Goal: Task Accomplishment & Management: Manage account settings

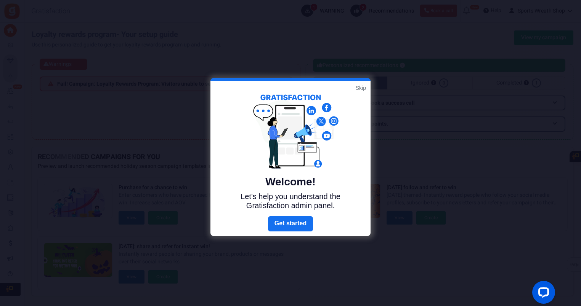
click at [454, 82] on div at bounding box center [290, 153] width 581 height 306
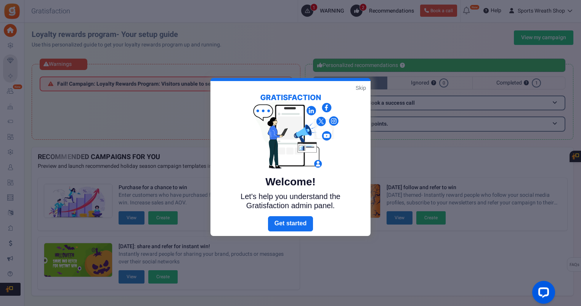
click at [360, 86] on link "Skip" at bounding box center [361, 88] width 10 height 8
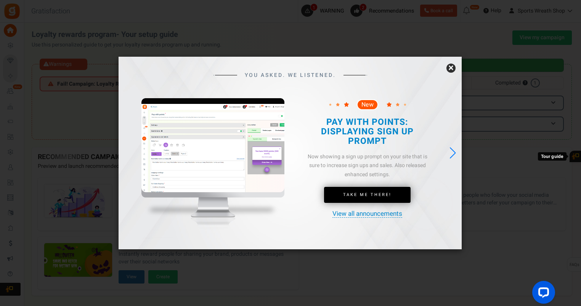
click at [451, 69] on link "×" at bounding box center [450, 68] width 9 height 9
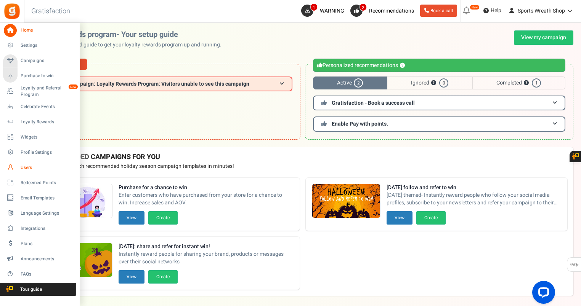
click at [21, 167] on span "Users" at bounding box center [47, 168] width 53 height 6
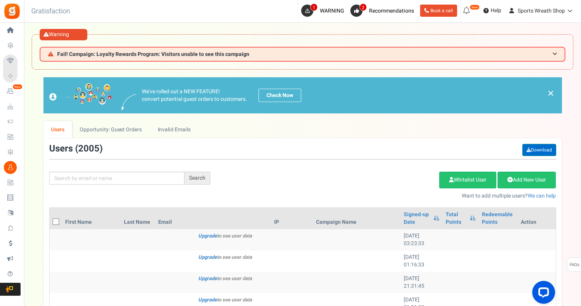
click at [534, 148] on link "Download" at bounding box center [539, 150] width 34 height 12
click at [100, 175] on input "text" at bounding box center [116, 178] width 135 height 13
paste input "halffeet37@yahoo.com"
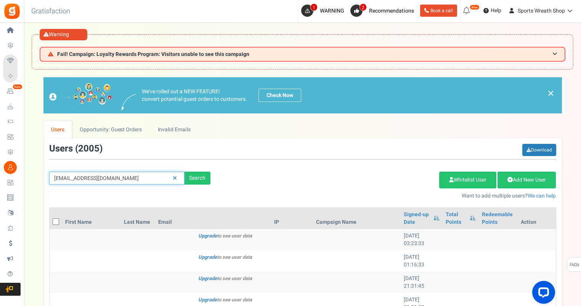
type input "halffeet37@yahoo.com"
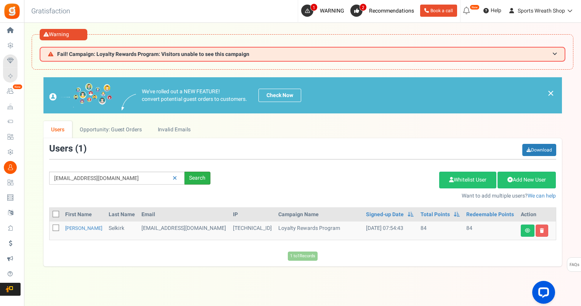
click at [191, 176] on div "Search" at bounding box center [197, 178] width 26 height 13
click at [540, 231] on icon at bounding box center [542, 231] width 4 height 5
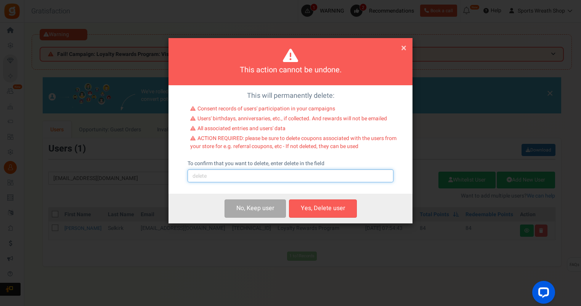
click at [290, 180] on input "text" at bounding box center [290, 176] width 206 height 13
type input "delete"
click at [323, 209] on button "Yes, Delete user" at bounding box center [323, 209] width 68 height 18
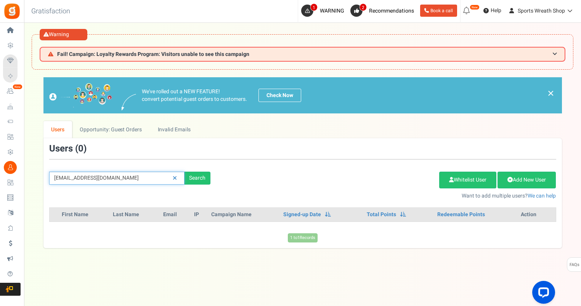
drag, startPoint x: 124, startPoint y: 173, endPoint x: 119, endPoint y: 182, distance: 11.1
click at [117, 168] on div "halffeet37@yahoo.com Search Add Etsy Order Delete Selected Users Import Users S…" at bounding box center [302, 172] width 518 height 56
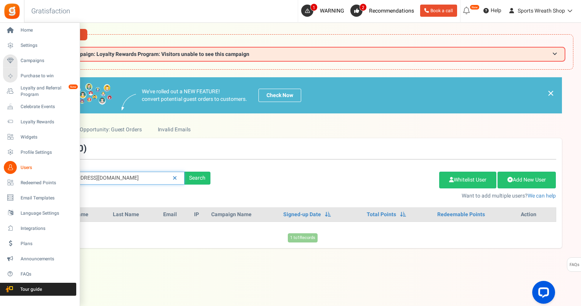
drag, startPoint x: 134, startPoint y: 179, endPoint x: 2, endPoint y: 188, distance: 132.2
click at [2, 189] on div "Home Settings Campaigns Purchase to win Loyalty and Referral Program New Celebr…" at bounding box center [290, 180] width 581 height 315
paste input "Dafgaf38332@gmail"
type input "Dafgaf38332@gmail.com"
click at [2, 188] on li "Redeemed Points" at bounding box center [39, 182] width 79 height 15
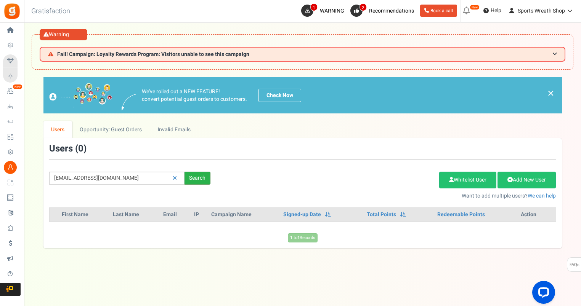
click at [195, 178] on div "Search" at bounding box center [197, 178] width 26 height 13
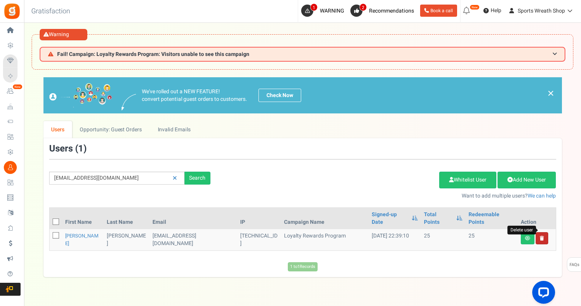
click at [543, 232] on link "Delete user" at bounding box center [541, 238] width 13 height 12
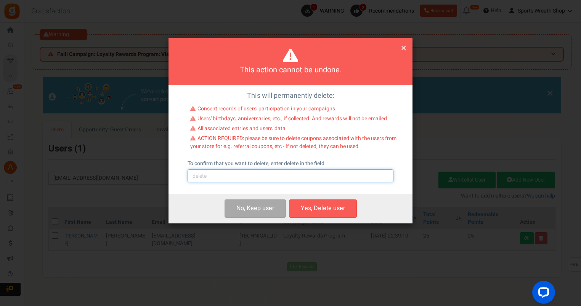
click at [223, 174] on input "text" at bounding box center [290, 176] width 206 height 13
type input "delete"
drag, startPoint x: 328, startPoint y: 213, endPoint x: 446, endPoint y: 138, distance: 139.8
click at [328, 213] on button "Yes, Delete user" at bounding box center [323, 209] width 68 height 18
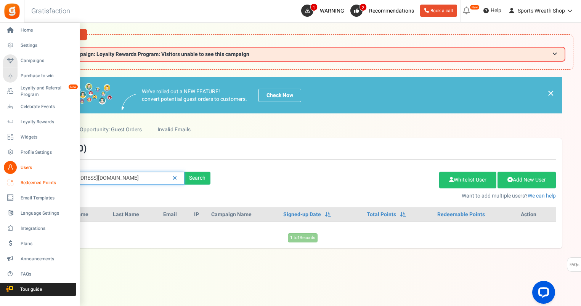
drag, startPoint x: 124, startPoint y: 178, endPoint x: 20, endPoint y: 176, distance: 104.0
click at [20, 176] on div "Home Settings Campaigns Purchase to win Loyalty and Referral Program New Celebr…" at bounding box center [290, 180] width 581 height 315
paste input "dbecktew@bellsouth.net"
type input "dbecktew@bellsouth.net"
click at [3, 176] on link "Redeemed Points" at bounding box center [39, 182] width 73 height 13
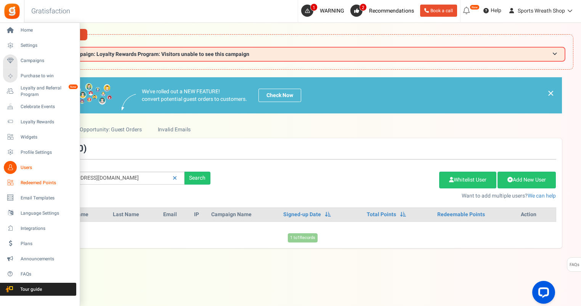
click at [17, 176] on div "Home Settings Campaigns Purchase to win Loyalty and Referral Program New Celebr…" at bounding box center [290, 180] width 581 height 315
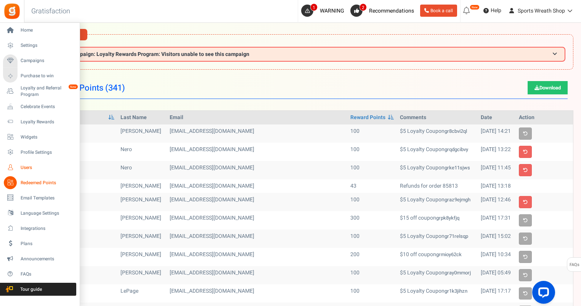
click at [18, 168] on link "Users" at bounding box center [39, 167] width 73 height 13
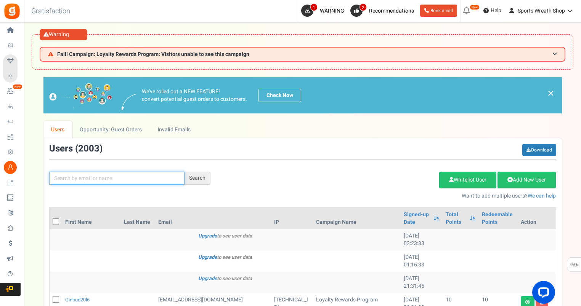
click at [98, 175] on input "text" at bounding box center [116, 178] width 135 height 13
paste input "dbecktew@bellsouth.net"
type input "dbecktew@bellsouth.net"
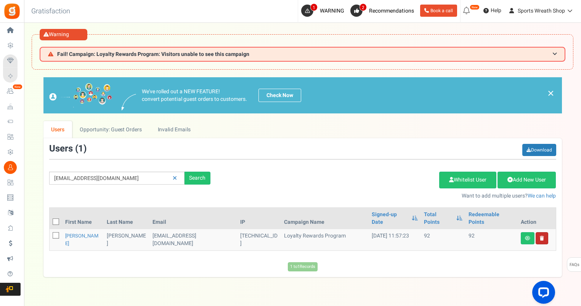
click at [543, 232] on link "Delete user" at bounding box center [541, 238] width 13 height 12
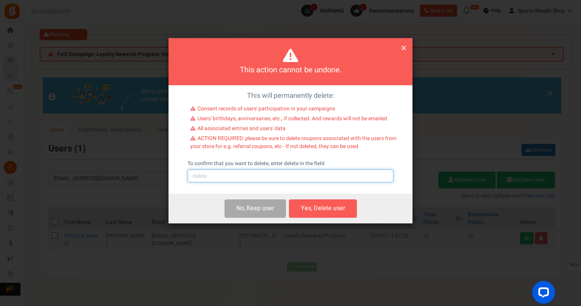
click at [230, 179] on input "text" at bounding box center [290, 176] width 206 height 13
type input "delete"
drag, startPoint x: 346, startPoint y: 207, endPoint x: 568, endPoint y: 154, distance: 228.3
click at [346, 207] on button "Yes, Delete user" at bounding box center [323, 209] width 68 height 18
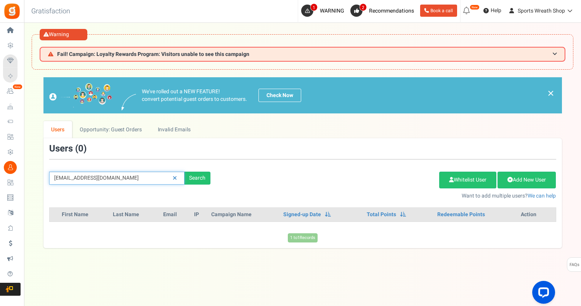
drag, startPoint x: 142, startPoint y: 174, endPoint x: 44, endPoint y: 185, distance: 98.2
click at [40, 185] on div "We've rolled out a NEW FEATURE! convert potential guest orders to customers. Ch…" at bounding box center [303, 162] width 542 height 171
paste input "sandra_henry53@yahoo.com"
type input "sandra_henry53@yahoo.com"
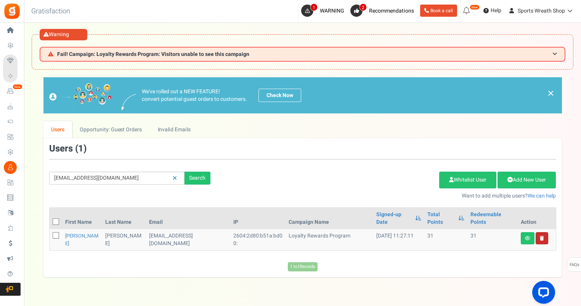
click at [544, 232] on link at bounding box center [541, 238] width 13 height 12
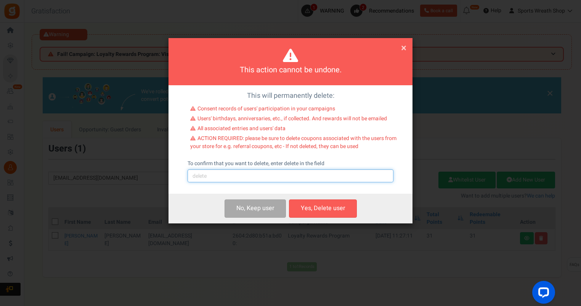
click at [247, 178] on input "text" at bounding box center [290, 176] width 206 height 13
type input "delete"
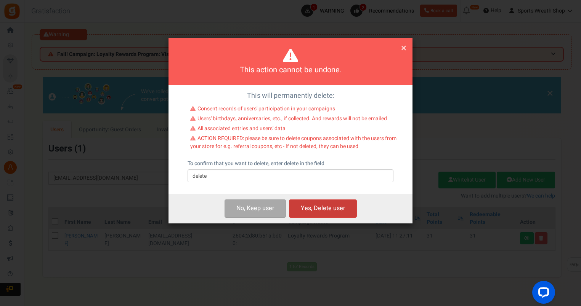
click at [332, 216] on button "Yes, Delete user" at bounding box center [323, 209] width 68 height 18
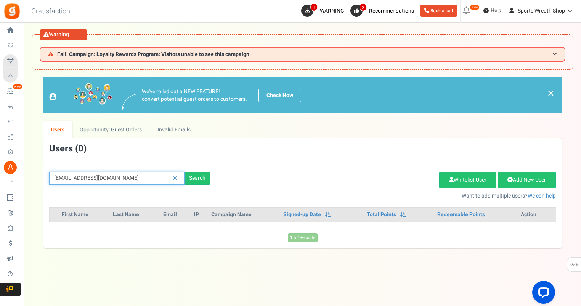
drag, startPoint x: 149, startPoint y: 178, endPoint x: -2, endPoint y: 196, distance: 152.1
click at [0, 196] on html "Install now Back to Home Back to program setup Home Settings Campaigns Purchase…" at bounding box center [290, 169] width 581 height 338
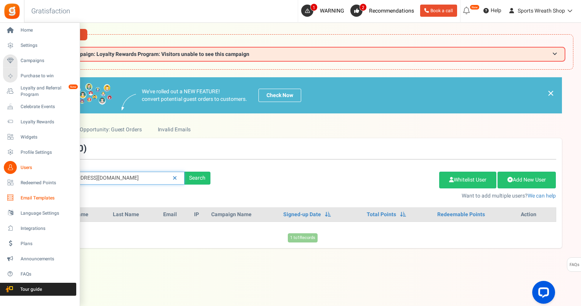
paste input "dj102563@hotmail"
type input "dj102563@hotmail.com"
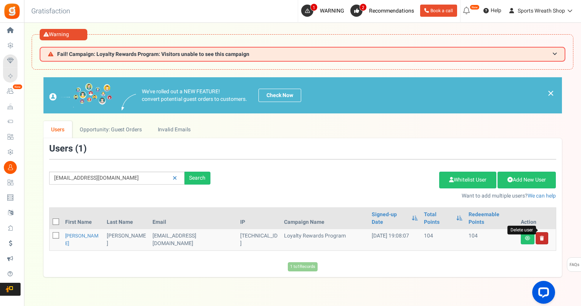
click at [540, 236] on icon at bounding box center [542, 238] width 4 height 5
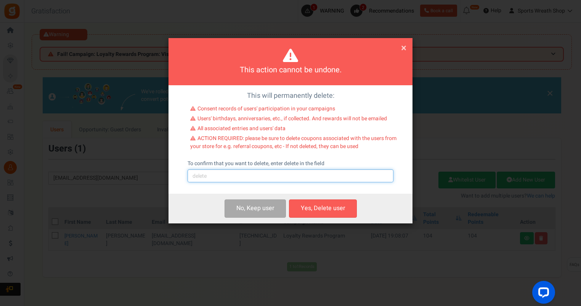
click at [210, 178] on input "text" at bounding box center [290, 176] width 206 height 13
type input "delete"
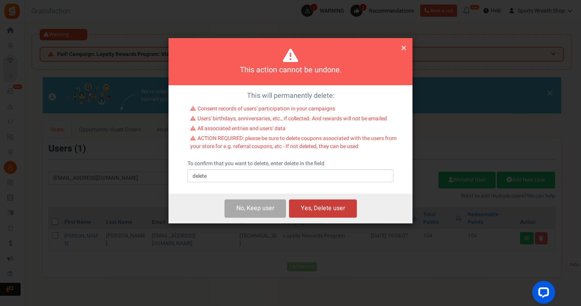
click at [317, 208] on button "Yes, Delete user" at bounding box center [323, 209] width 68 height 18
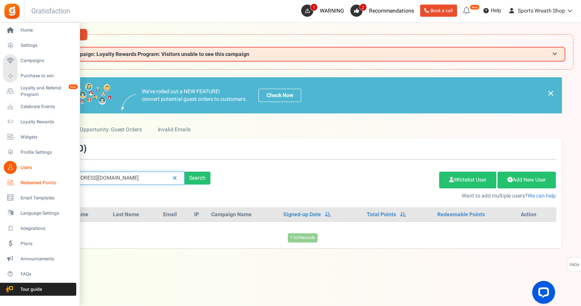
drag, startPoint x: 90, startPoint y: 180, endPoint x: 37, endPoint y: 179, distance: 53.0
click at [16, 181] on div "Home Settings Campaigns Purchase to win Loyalty and Referral Program New Celebr…" at bounding box center [290, 180] width 581 height 315
paste input "jdunn2128@g"
type input "jdunn2128@gmail.com"
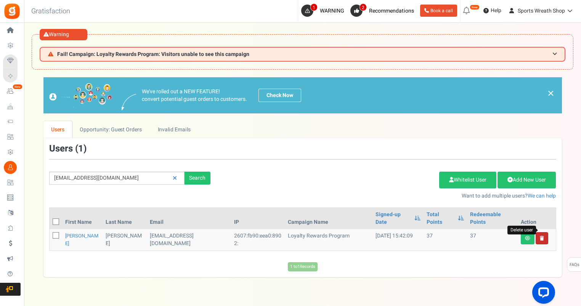
click at [542, 236] on icon at bounding box center [542, 238] width 4 height 5
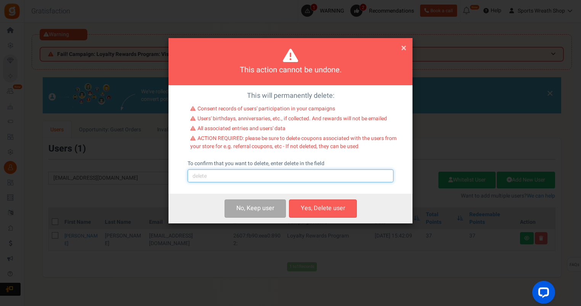
click at [255, 181] on input "text" at bounding box center [290, 176] width 206 height 13
type input "delete"
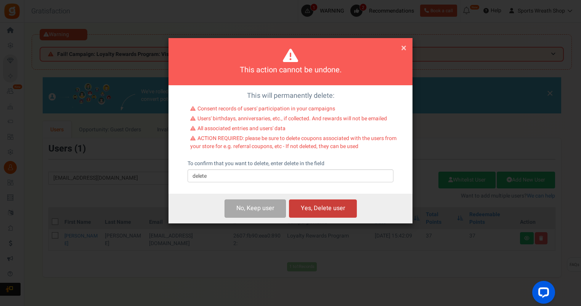
click at [325, 205] on button "Yes, Delete user" at bounding box center [323, 209] width 68 height 18
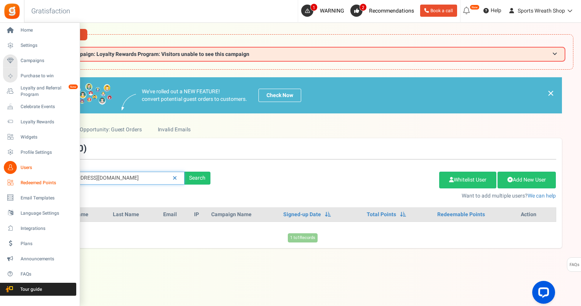
drag, startPoint x: 133, startPoint y: 181, endPoint x: 12, endPoint y: 184, distance: 120.9
click at [12, 184] on div "Home Settings Campaigns Purchase to win Loyalty and Referral Program New Celebr…" at bounding box center [290, 180] width 581 height 315
paste input "underpriced05@icloud"
type input "underpriced05@icloud.com"
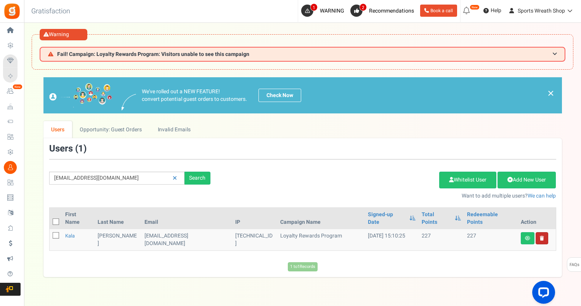
click at [537, 232] on link at bounding box center [541, 238] width 13 height 12
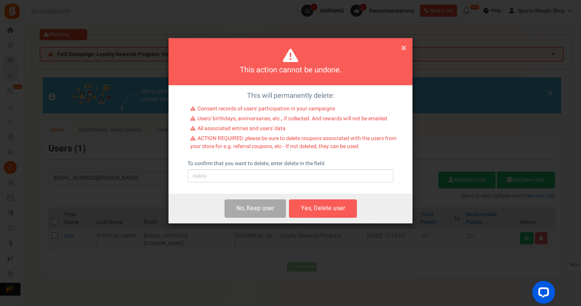
click at [262, 183] on div "This will permanently delete: Consent records of users' participation in your c…" at bounding box center [290, 139] width 244 height 109
click at [261, 181] on input "text" at bounding box center [290, 176] width 206 height 13
type input "delete"
click at [321, 207] on button "Yes, Delete user" at bounding box center [323, 209] width 68 height 18
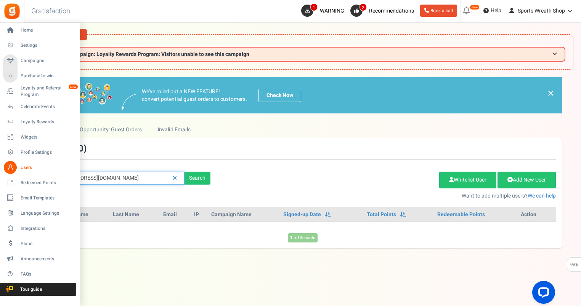
drag, startPoint x: 142, startPoint y: 174, endPoint x: 3, endPoint y: 208, distance: 143.3
click at [3, 208] on div "Home Settings Campaigns Purchase to win Loyalty and Referral Program New Celebr…" at bounding box center [290, 180] width 581 height 315
paste input "lwest7121@yahoo"
type input "lwest7121@yahoo.com"
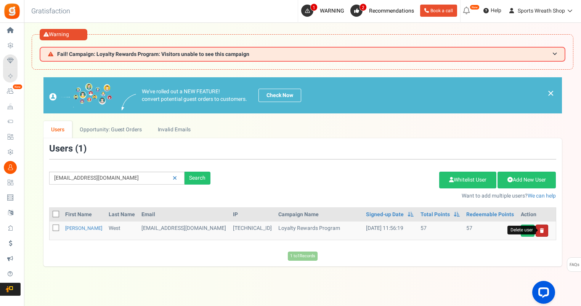
click at [541, 229] on icon at bounding box center [542, 231] width 4 height 5
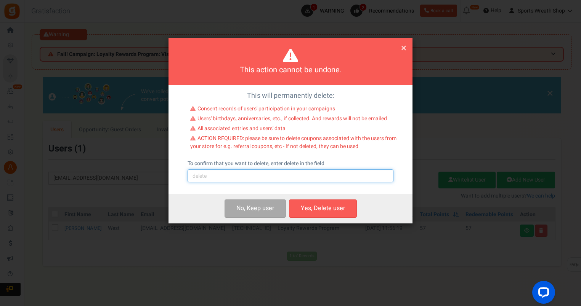
drag, startPoint x: 215, startPoint y: 176, endPoint x: 224, endPoint y: 172, distance: 10.6
click at [215, 176] on input "text" at bounding box center [290, 176] width 206 height 13
type input "delete"
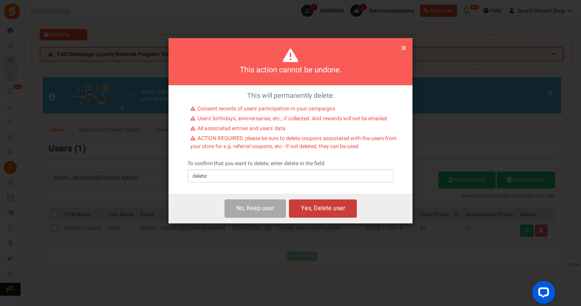
click at [317, 215] on button "Yes, Delete user" at bounding box center [323, 209] width 68 height 18
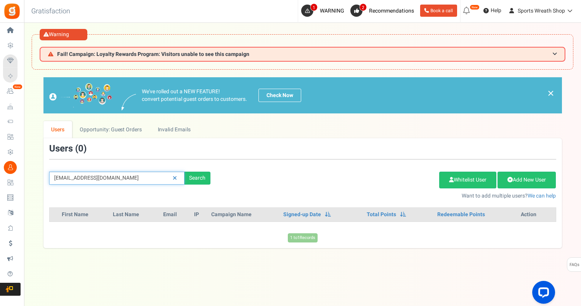
drag, startPoint x: 123, startPoint y: 183, endPoint x: 37, endPoint y: 179, distance: 87.0
click at [37, 179] on div "We've rolled out a NEW FEATURE! convert potential guest orders to customers. Ch…" at bounding box center [303, 162] width 542 height 171
paste input "dbertke08@gmail"
type input "dbertke08@gmail.com"
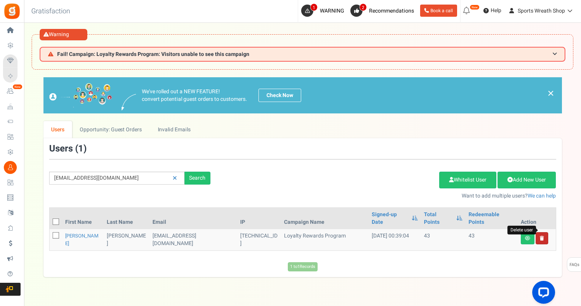
click at [542, 236] on icon at bounding box center [542, 238] width 4 height 5
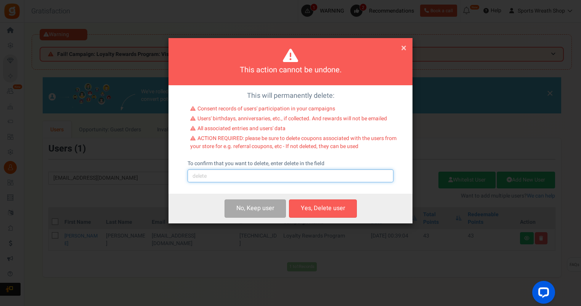
click at [216, 178] on input "text" at bounding box center [290, 176] width 206 height 13
type input "delete"
click at [288, 206] on div "No, Keep user s Yes, Delete user Yes, Delete users" at bounding box center [290, 208] width 244 height 29
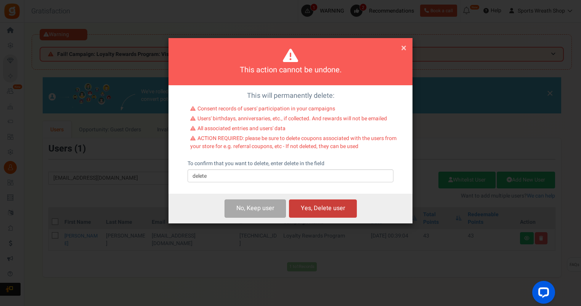
click at [323, 206] on button "Yes, Delete user" at bounding box center [323, 209] width 68 height 18
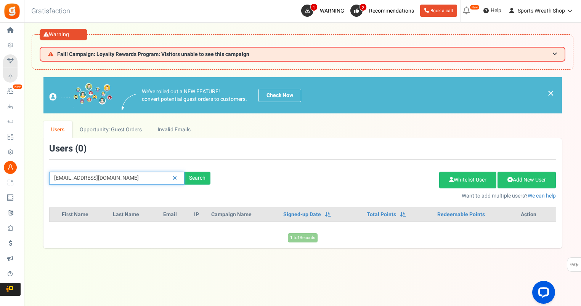
drag, startPoint x: 142, startPoint y: 175, endPoint x: 29, endPoint y: 181, distance: 113.4
click at [29, 181] on div "× Close Add Points ? First Name Last Name Email Do you want to give Welcome bon…" at bounding box center [302, 162] width 557 height 171
paste input "mandymiller123@yahoo"
type input "mandymiller123@yahoo.com"
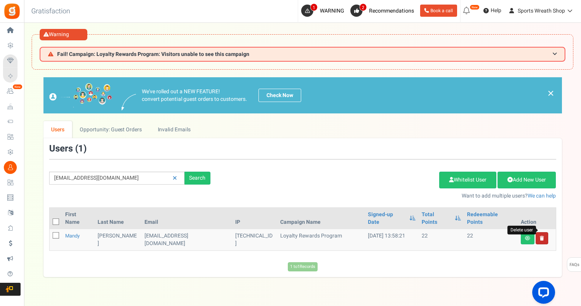
click at [540, 236] on icon at bounding box center [542, 238] width 4 height 5
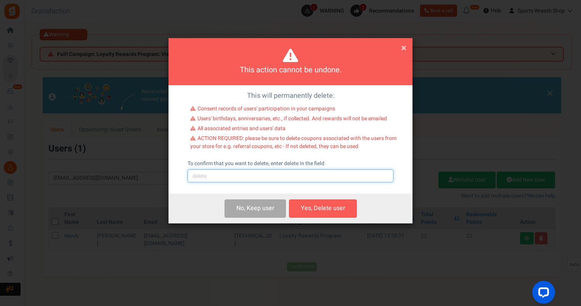
click at [277, 174] on input "text" at bounding box center [290, 176] width 206 height 13
type input "delete"
drag, startPoint x: 321, startPoint y: 206, endPoint x: 329, endPoint y: 205, distance: 8.4
click at [318, 206] on button "Yes, Delete user" at bounding box center [323, 209] width 68 height 18
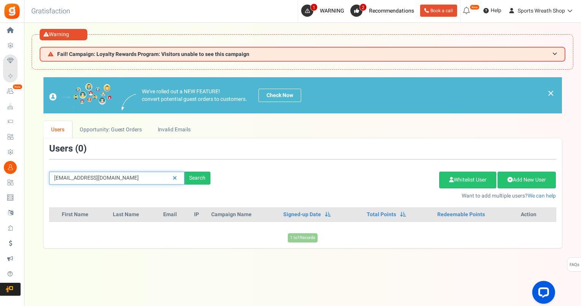
drag, startPoint x: 153, startPoint y: 175, endPoint x: 43, endPoint y: 186, distance: 111.0
click at [48, 185] on div "mandymiller123@yahoo.com Search Add Etsy Order Delete Selected Users Import Use…" at bounding box center [302, 172] width 518 height 56
paste input "bauer2522@gmail"
type input "bauer2522@gmail.com"
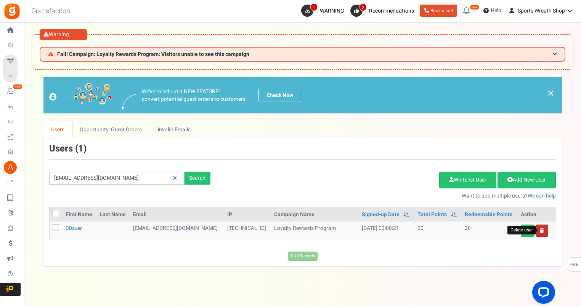
click at [543, 229] on icon at bounding box center [542, 231] width 4 height 5
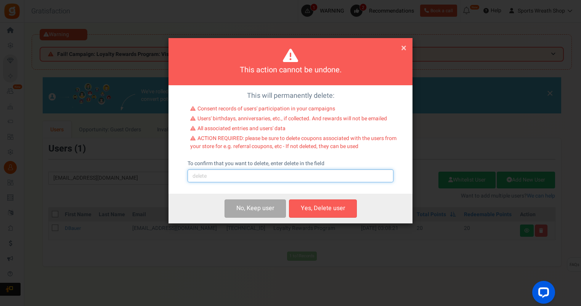
click at [291, 177] on input "text" at bounding box center [290, 176] width 206 height 13
type input "delete"
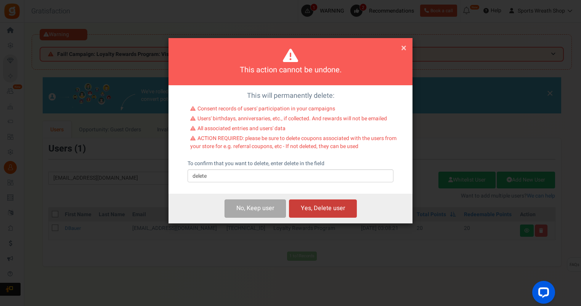
click at [329, 207] on button "Yes, Delete user" at bounding box center [323, 209] width 68 height 18
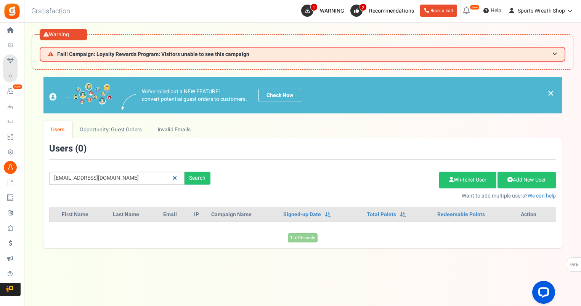
click at [175, 177] on icon at bounding box center [175, 178] width 4 height 5
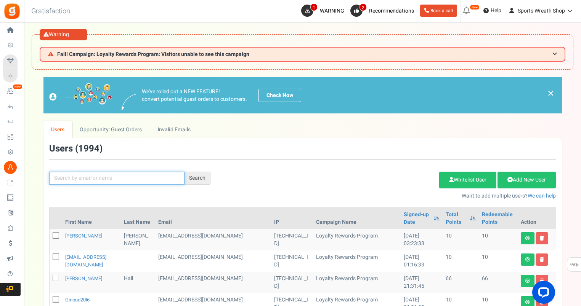
click at [86, 176] on input "text" at bounding box center [116, 178] width 135 height 13
paste input "[EMAIL_ADDRESS][DOMAIN_NAME]"
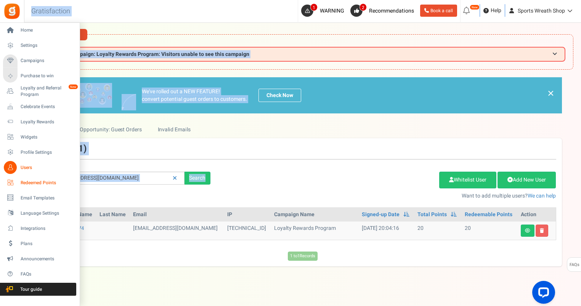
drag, startPoint x: 143, startPoint y: 170, endPoint x: 13, endPoint y: 186, distance: 131.8
click at [13, 186] on div "Home Settings Campaigns Purchase to win Loyalty and Referral Program New Celebr…" at bounding box center [290, 180] width 581 height 315
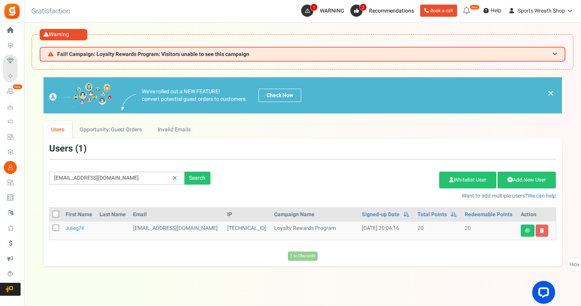
click at [306, 160] on div "jgsellsavon@yahoo.com Search Add Etsy Order Delete Selected Users Import Users …" at bounding box center [302, 172] width 518 height 56
drag, startPoint x: 133, startPoint y: 180, endPoint x: 46, endPoint y: 174, distance: 86.7
click at [34, 179] on div "We've rolled out a NEW FEATURE! convert potential guest orders to customers. Ch…" at bounding box center [303, 171] width 542 height 189
paste input "doravarela1963@gmail"
type input "doravarela1963@gmail.com"
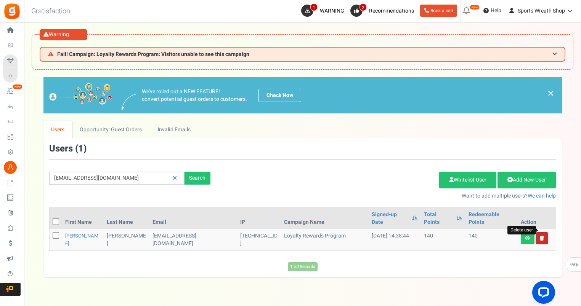
click at [541, 236] on icon at bounding box center [542, 238] width 4 height 5
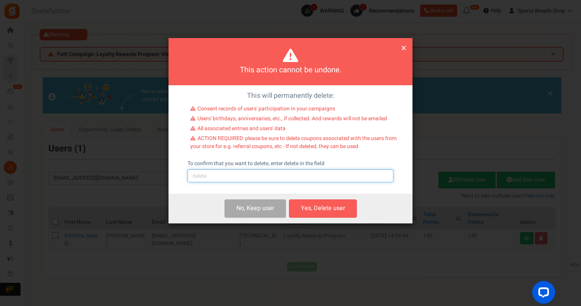
click at [192, 176] on input "text" at bounding box center [290, 176] width 206 height 13
type input "delete"
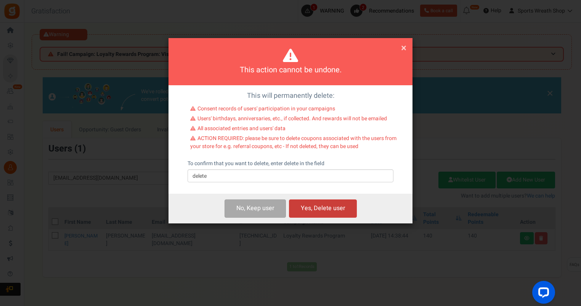
click at [328, 214] on button "Yes, Delete user" at bounding box center [323, 209] width 68 height 18
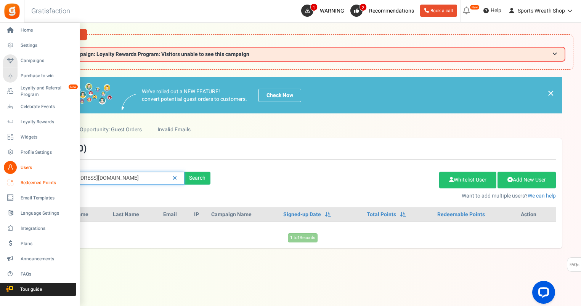
drag, startPoint x: 126, startPoint y: 178, endPoint x: 18, endPoint y: 185, distance: 108.1
click at [18, 185] on div "Home Settings Campaigns Purchase to win Loyalty and Referral Program New Celebr…" at bounding box center [290, 180] width 581 height 315
paste input "bauer2522"
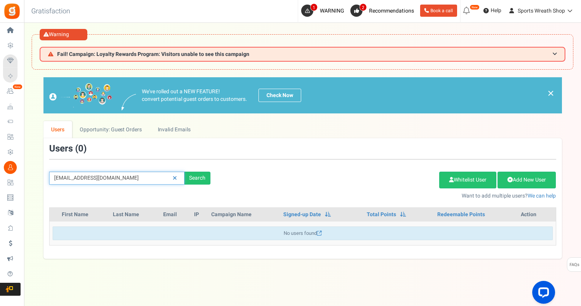
drag, startPoint x: 122, startPoint y: 178, endPoint x: 43, endPoint y: 177, distance: 78.9
click at [36, 177] on div "We've rolled out a NEW FEATURE! convert potential guest orders to customers. Ch…" at bounding box center [303, 168] width 542 height 182
paste input "thewitt2007@yahoo"
type input "thewitt2007@yahoo.com"
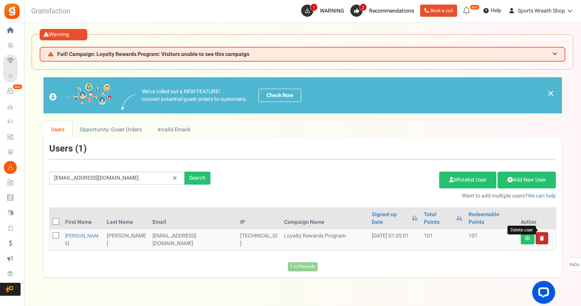
click at [542, 236] on icon at bounding box center [542, 238] width 4 height 5
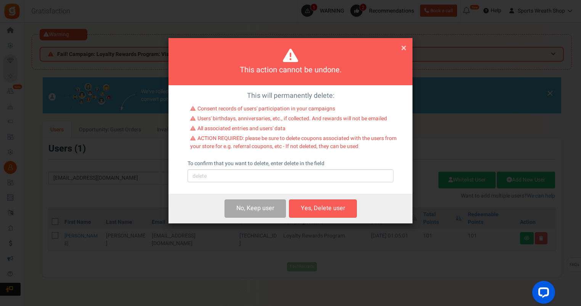
click at [285, 170] on div "To confirm that you want to delete, enter delete in the field Please type 'dele…" at bounding box center [290, 171] width 206 height 22
click at [231, 178] on input "text" at bounding box center [290, 176] width 206 height 13
type input "delete"
click at [327, 206] on button "Yes, Delete user" at bounding box center [323, 209] width 68 height 18
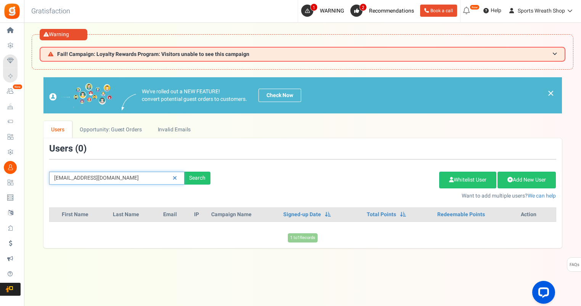
drag, startPoint x: 124, startPoint y: 178, endPoint x: 45, endPoint y: 175, distance: 78.9
click at [45, 175] on div "thewitt2007@yahoo.com Search" at bounding box center [129, 178] width 173 height 13
paste input "Johnnaydonaldson@hotmail"
type input "Johnnaydonaldson@hotmail.com"
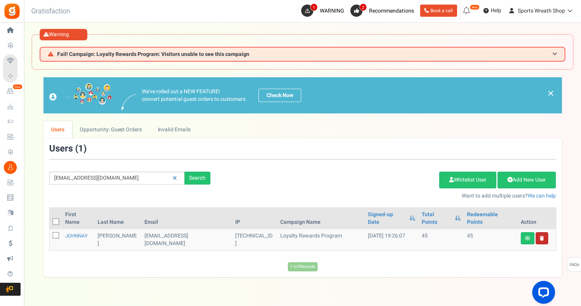
click at [543, 232] on link at bounding box center [541, 238] width 13 height 12
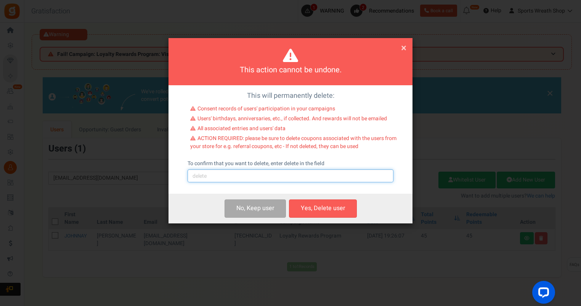
click at [213, 174] on input "text" at bounding box center [290, 176] width 206 height 13
type input "delete"
drag, startPoint x: 309, startPoint y: 208, endPoint x: 451, endPoint y: 131, distance: 161.3
click at [310, 208] on button "Yes, Delete user" at bounding box center [323, 209] width 68 height 18
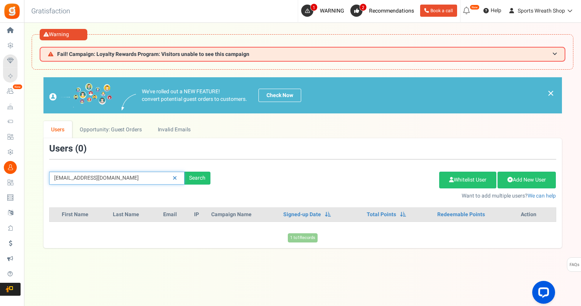
drag, startPoint x: 149, startPoint y: 178, endPoint x: 46, endPoint y: 176, distance: 102.9
click at [53, 177] on input "Johnnaydonaldson@hotmail.com" at bounding box center [116, 178] width 135 height 13
paste input "badbell121@g"
type input "badbell121@gmail.com"
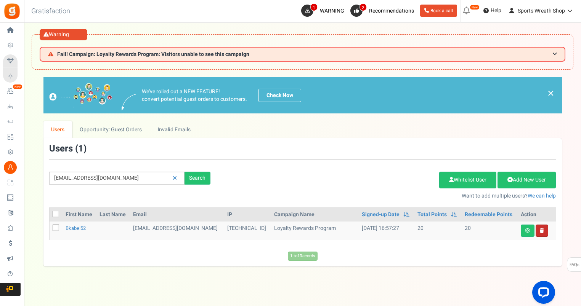
click at [546, 229] on link at bounding box center [541, 231] width 13 height 12
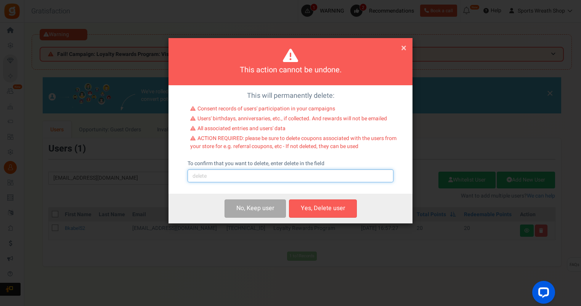
click at [252, 176] on input "text" at bounding box center [290, 176] width 206 height 13
type input "delete"
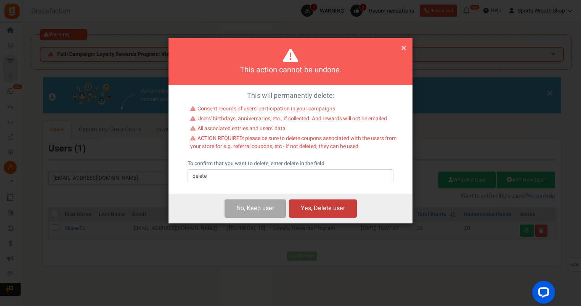
click at [326, 210] on button "Yes, Delete user" at bounding box center [323, 209] width 68 height 18
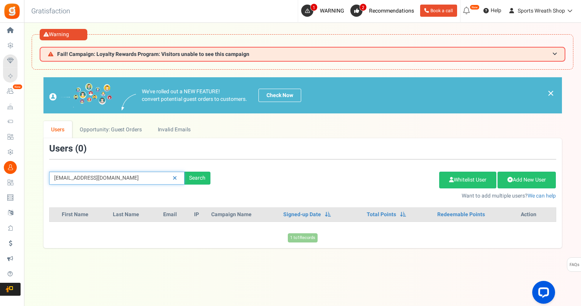
drag, startPoint x: 126, startPoint y: 181, endPoint x: 29, endPoint y: 181, distance: 96.4
click at [28, 181] on div "× Close Add Points ? First Name Last Name Email Do you want to give Welcome bon…" at bounding box center [302, 162] width 557 height 171
paste input "clmeadows3@att.net"
type input "clmeadows3@att.net"
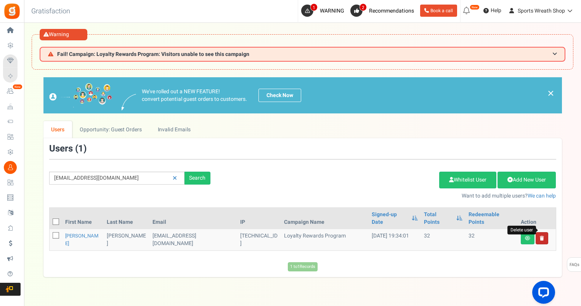
click at [542, 236] on icon at bounding box center [542, 238] width 4 height 5
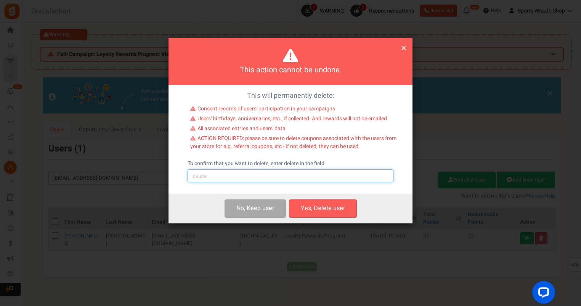
click at [231, 174] on input "text" at bounding box center [290, 176] width 206 height 13
type input "delete"
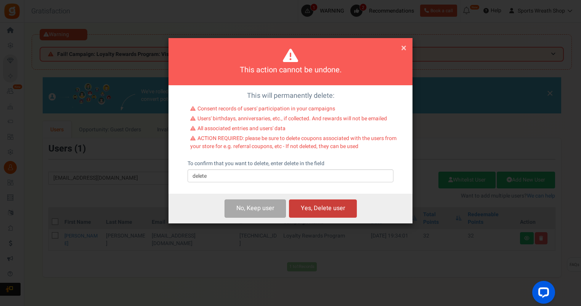
click at [321, 207] on button "Yes, Delete user" at bounding box center [323, 209] width 68 height 18
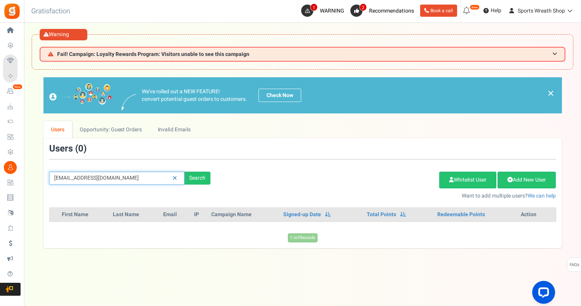
drag, startPoint x: 133, startPoint y: 172, endPoint x: -2, endPoint y: 178, distance: 134.7
click at [0, 178] on html "Install now Back to Home Back to program setup Home Settings Campaigns Purchase…" at bounding box center [290, 169] width 581 height 338
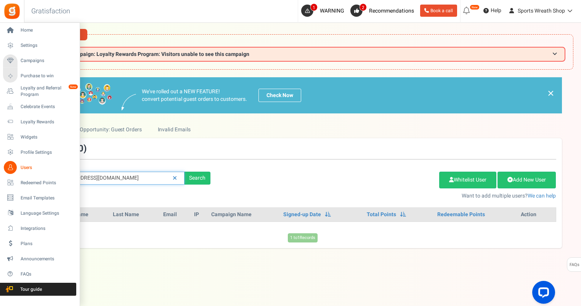
paste input "jmishoe80@Gmail.com"
type input "jmishoe80@Gmail.com"
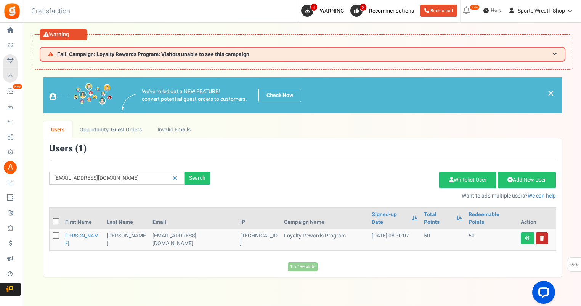
click at [540, 232] on link at bounding box center [541, 238] width 13 height 12
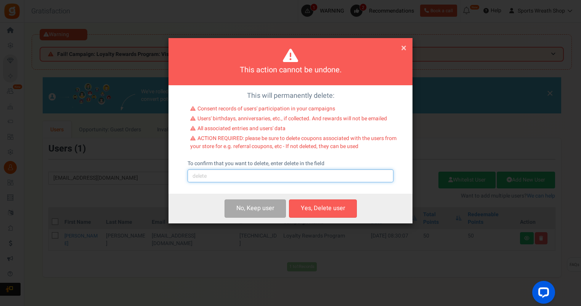
click at [226, 178] on input "text" at bounding box center [290, 176] width 206 height 13
type input "delete"
drag, startPoint x: 314, startPoint y: 208, endPoint x: 366, endPoint y: 178, distance: 59.4
click at [314, 208] on button "Yes, Delete user" at bounding box center [323, 209] width 68 height 18
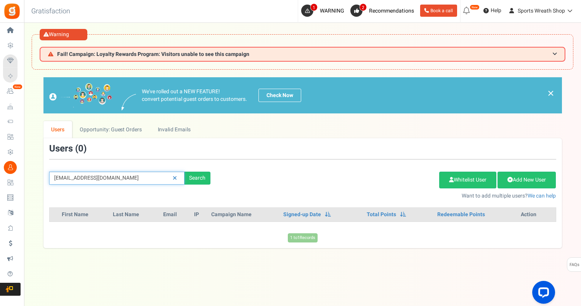
drag, startPoint x: 130, startPoint y: 179, endPoint x: 37, endPoint y: 179, distance: 93.0
click at [37, 179] on div "We've rolled out a NEW FEATURE! convert potential guest orders to customers. Ch…" at bounding box center [303, 162] width 542 height 171
paste input "Sandymoore9740@g"
type input "Sandymoore9740@gmail.com"
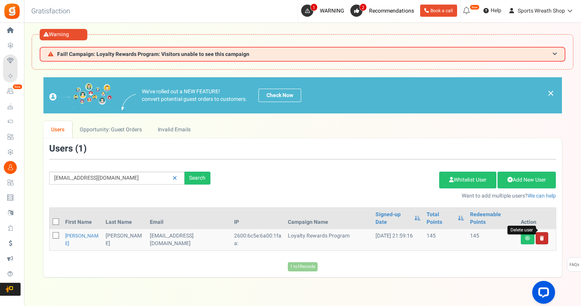
click at [540, 236] on icon at bounding box center [542, 238] width 4 height 5
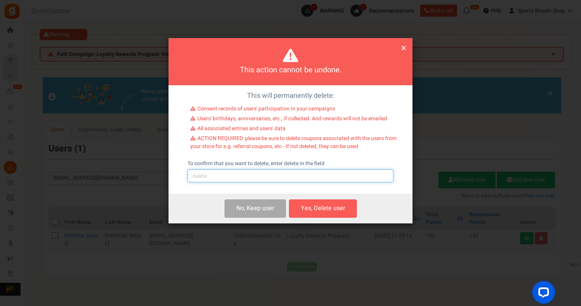
click at [239, 178] on input "text" at bounding box center [290, 176] width 206 height 13
type input "delete"
click at [302, 213] on button "Yes, Delete user" at bounding box center [323, 209] width 68 height 18
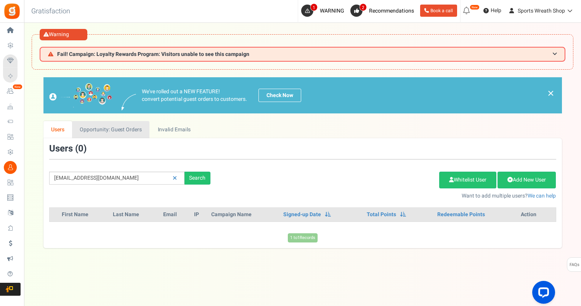
click at [100, 125] on link "Opportunity: Guest Orders" at bounding box center [110, 129] width 77 height 17
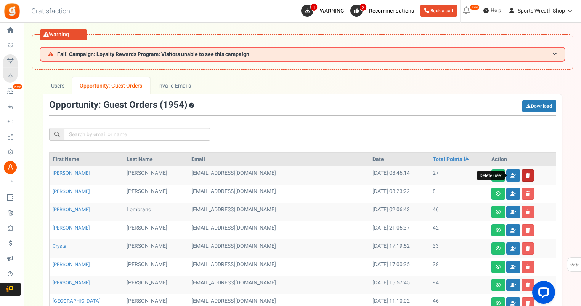
click at [525, 175] on icon at bounding box center [527, 175] width 4 height 5
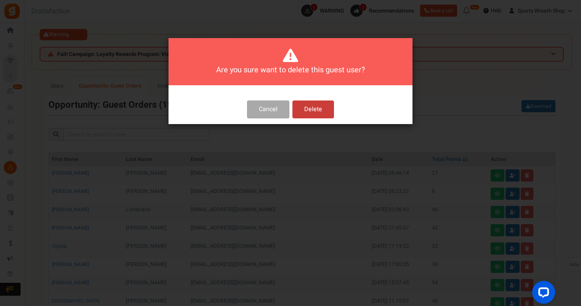
click at [319, 105] on button "Delete" at bounding box center [313, 110] width 42 height 18
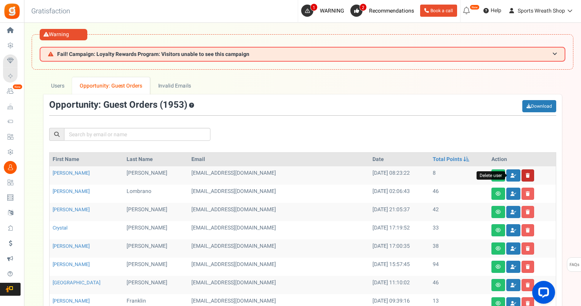
click at [525, 173] on icon at bounding box center [527, 175] width 4 height 5
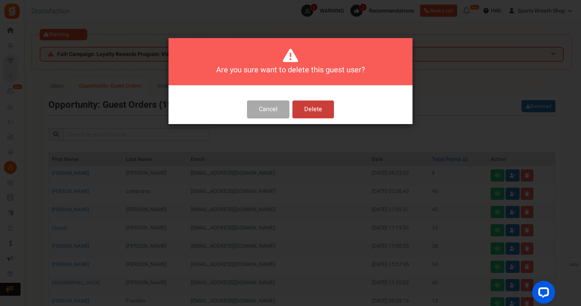
click at [322, 109] on button "Delete" at bounding box center [313, 110] width 42 height 18
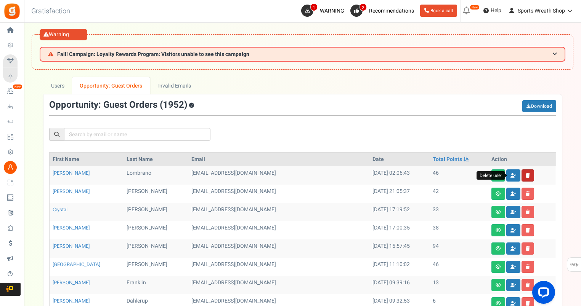
click at [521, 175] on link at bounding box center [527, 176] width 13 height 12
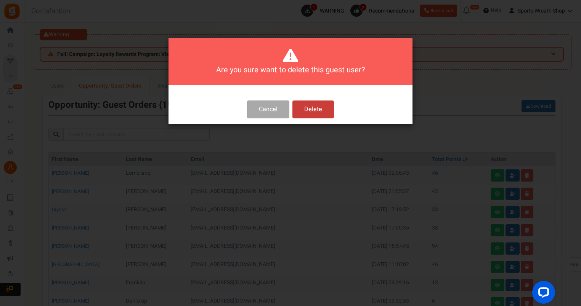
click at [303, 107] on button "Delete" at bounding box center [313, 110] width 42 height 18
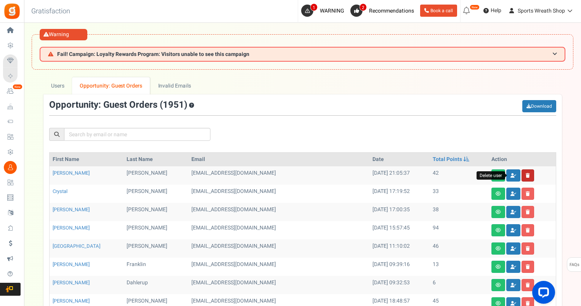
click at [525, 175] on icon at bounding box center [527, 175] width 4 height 5
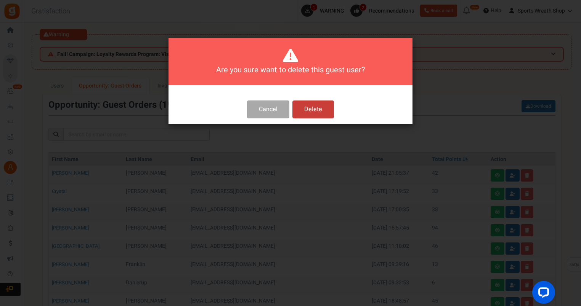
click at [306, 107] on button "Delete" at bounding box center [313, 110] width 42 height 18
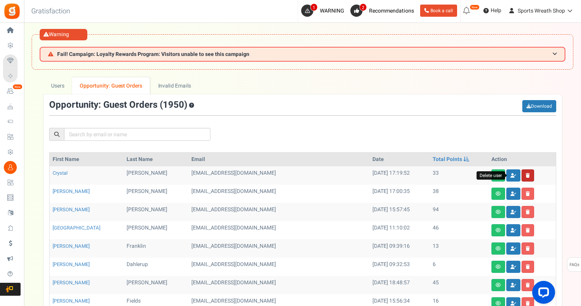
click at [521, 175] on link at bounding box center [527, 176] width 13 height 12
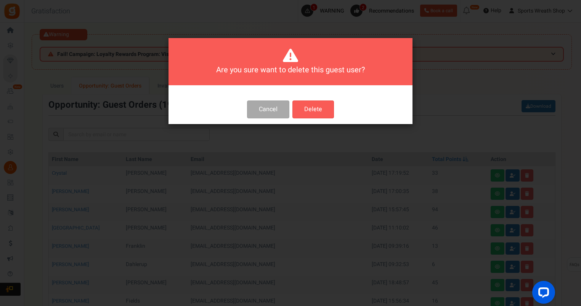
click at [320, 112] on button "Delete" at bounding box center [313, 110] width 42 height 18
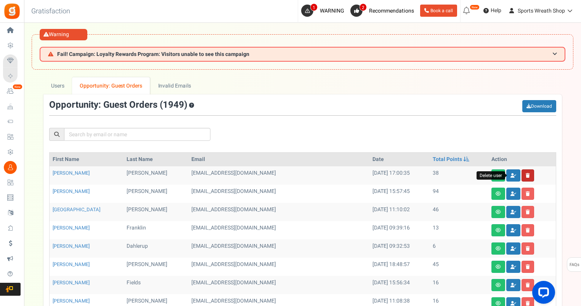
click at [521, 175] on link at bounding box center [527, 176] width 13 height 12
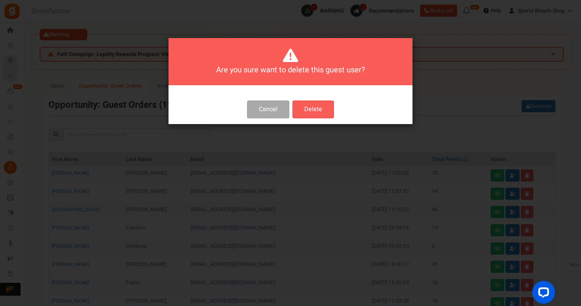
click at [319, 112] on button "Delete" at bounding box center [313, 110] width 42 height 18
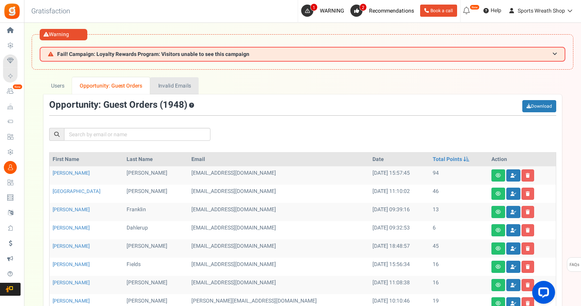
click at [178, 86] on link "Invalid Emails" at bounding box center [174, 85] width 48 height 17
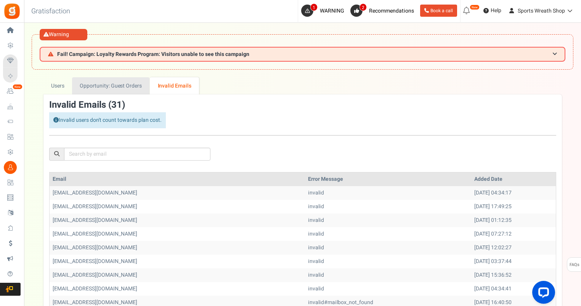
click at [131, 87] on link "Opportunity: Guest Orders" at bounding box center [110, 85] width 77 height 17
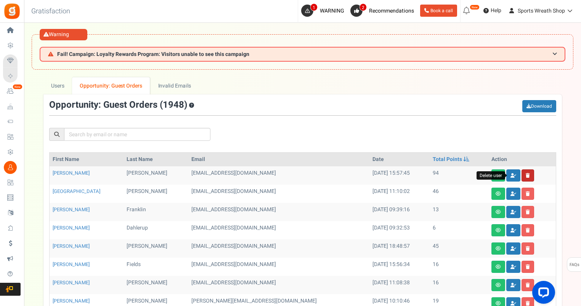
click at [525, 175] on icon at bounding box center [527, 175] width 4 height 5
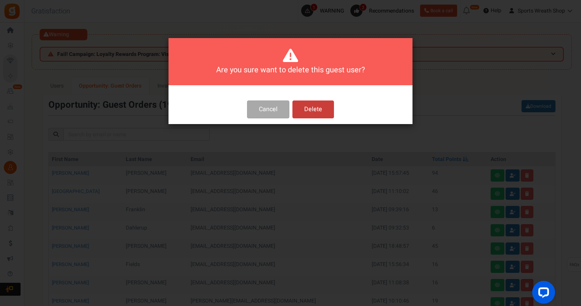
click at [303, 102] on button "Delete" at bounding box center [313, 110] width 42 height 18
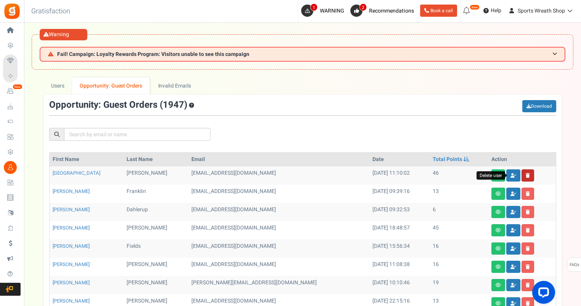
click at [525, 174] on icon at bounding box center [527, 175] width 4 height 5
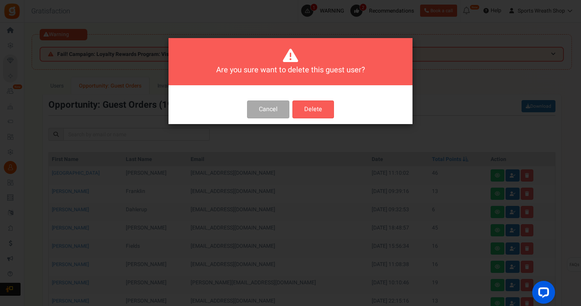
drag, startPoint x: 320, startPoint y: 102, endPoint x: 338, endPoint y: 113, distance: 21.4
click at [320, 102] on button "Delete" at bounding box center [313, 110] width 42 height 18
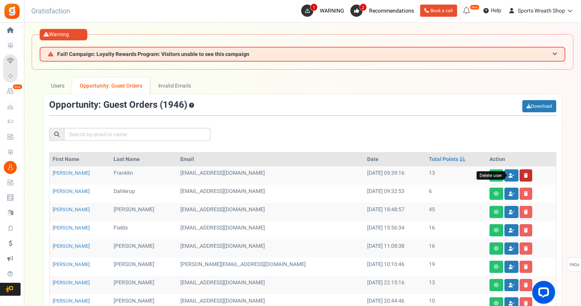
click at [524, 175] on icon at bounding box center [526, 175] width 4 height 5
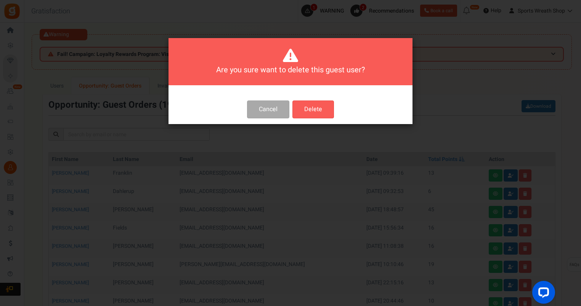
click at [330, 102] on button "Delete" at bounding box center [313, 110] width 42 height 18
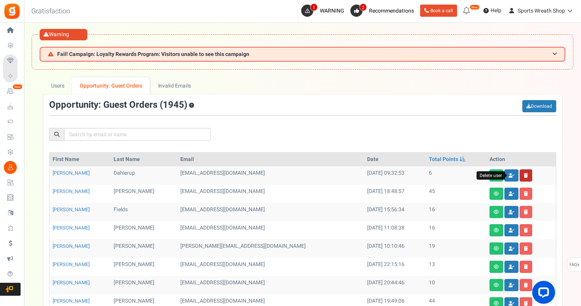
click at [519, 175] on link at bounding box center [525, 176] width 13 height 12
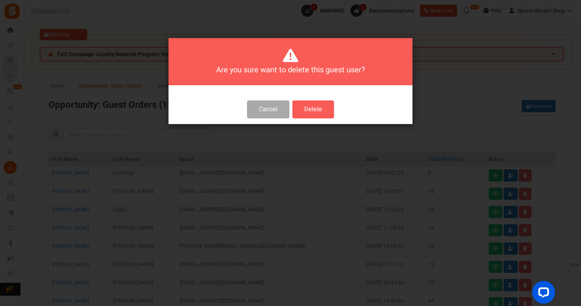
click at [307, 104] on button "Delete" at bounding box center [313, 110] width 42 height 18
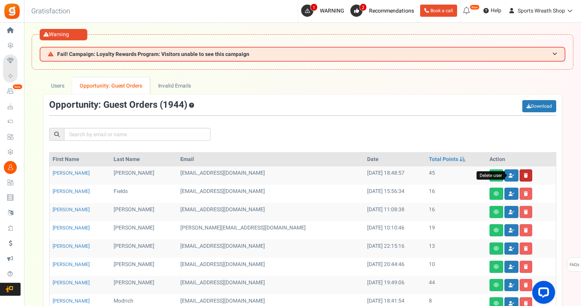
click at [524, 175] on icon at bounding box center [526, 175] width 4 height 5
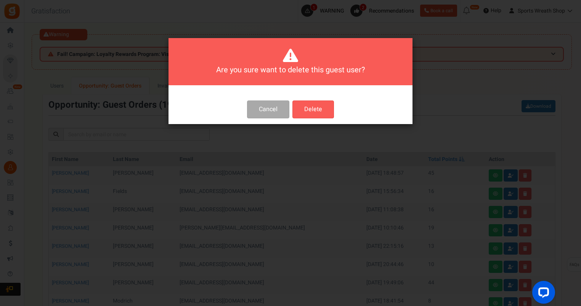
drag, startPoint x: 303, startPoint y: 110, endPoint x: 377, endPoint y: 111, distance: 73.6
click at [304, 110] on button "Delete" at bounding box center [313, 110] width 42 height 18
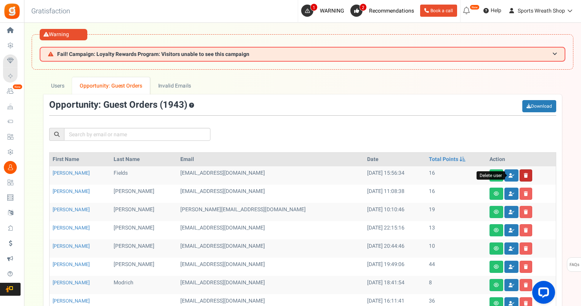
click at [524, 177] on icon at bounding box center [526, 175] width 4 height 5
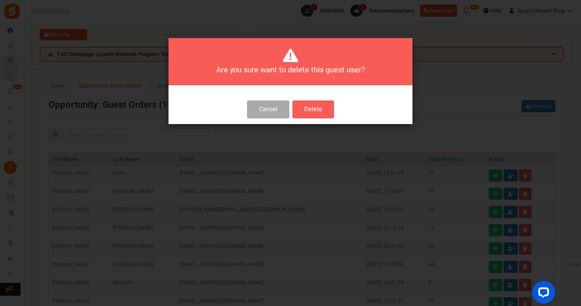
click at [314, 103] on button "Delete" at bounding box center [313, 110] width 42 height 18
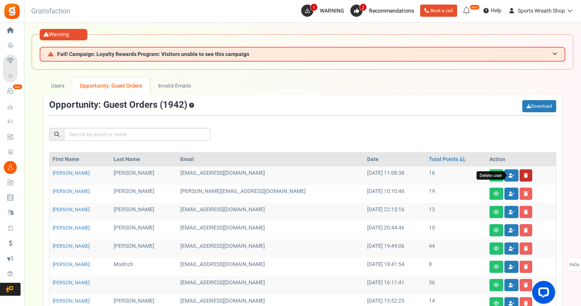
click at [524, 176] on icon at bounding box center [526, 175] width 4 height 5
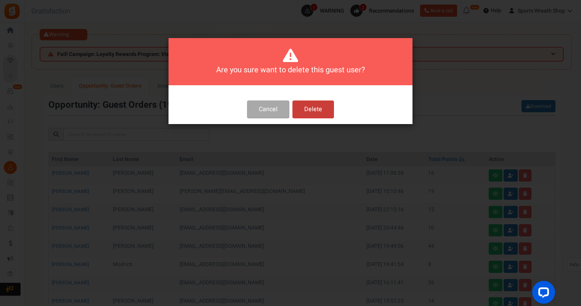
click at [320, 107] on button "Delete" at bounding box center [313, 110] width 42 height 18
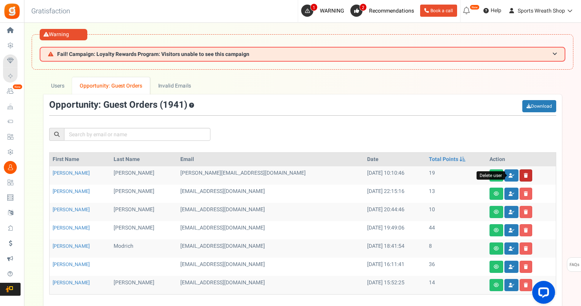
click at [519, 173] on link at bounding box center [525, 176] width 13 height 12
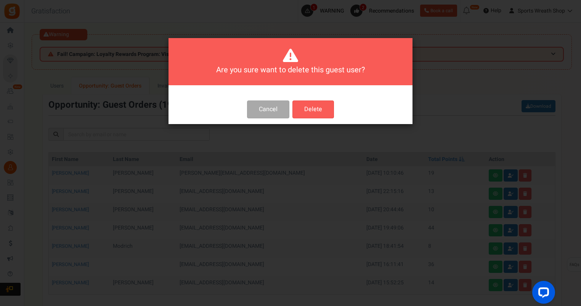
click at [298, 112] on button "Delete" at bounding box center [313, 110] width 42 height 18
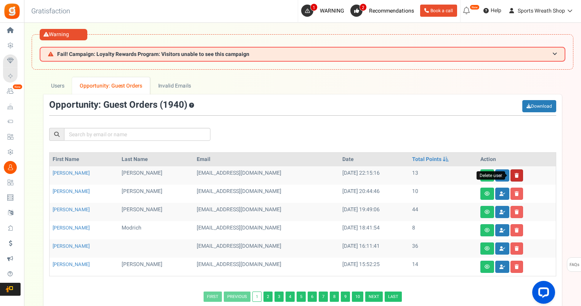
click at [514, 174] on icon at bounding box center [516, 175] width 4 height 5
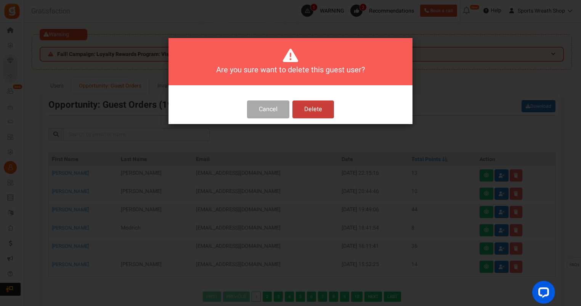
click at [300, 111] on button "Delete" at bounding box center [313, 110] width 42 height 18
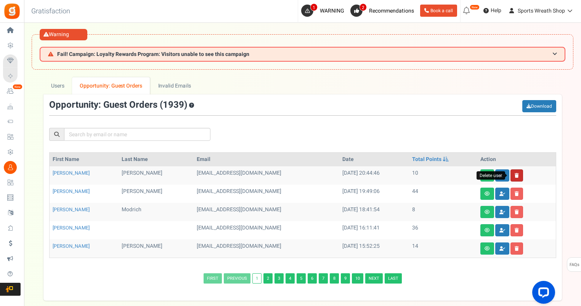
click at [516, 175] on icon at bounding box center [516, 175] width 4 height 5
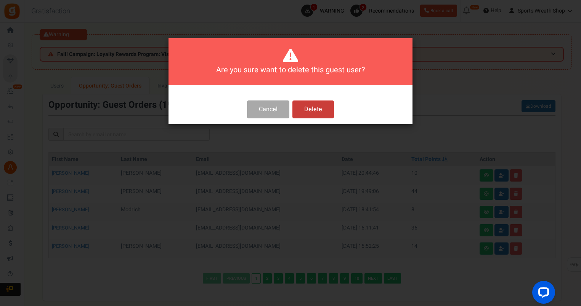
click at [319, 107] on button "Delete" at bounding box center [313, 110] width 42 height 18
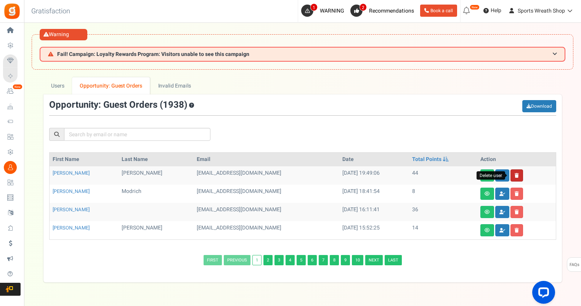
click at [516, 173] on link at bounding box center [516, 176] width 13 height 12
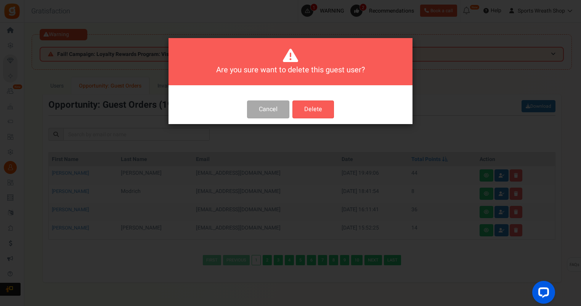
click at [323, 107] on button "Delete" at bounding box center [313, 110] width 42 height 18
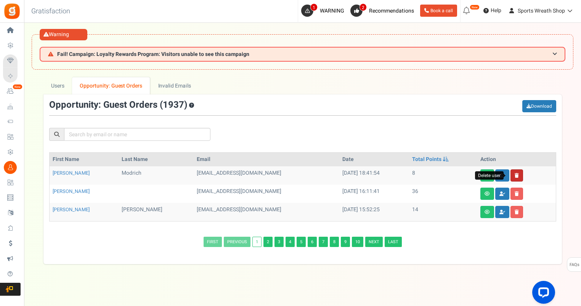
click at [514, 177] on link at bounding box center [516, 176] width 13 height 12
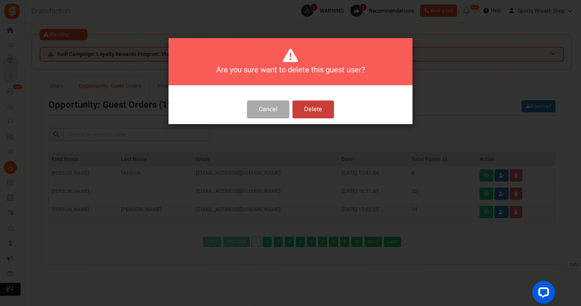
click at [322, 115] on button "Delete" at bounding box center [313, 110] width 42 height 18
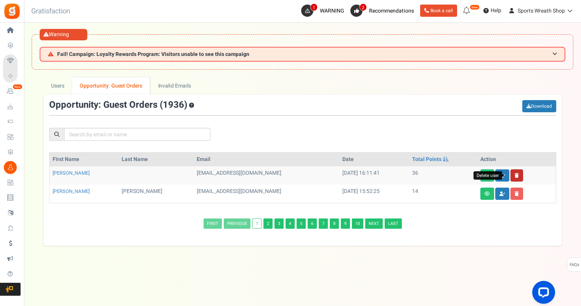
click at [514, 176] on icon at bounding box center [516, 175] width 4 height 5
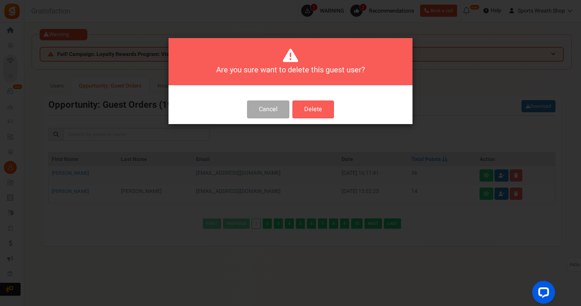
click at [312, 112] on button "Delete" at bounding box center [313, 110] width 42 height 18
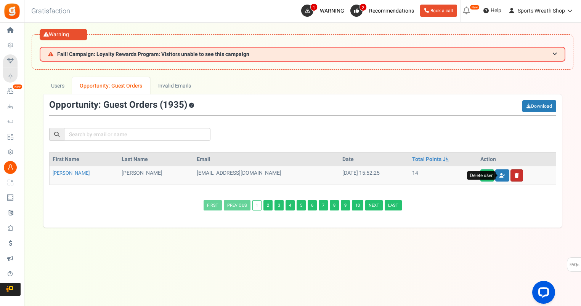
click at [510, 178] on link at bounding box center [516, 176] width 13 height 12
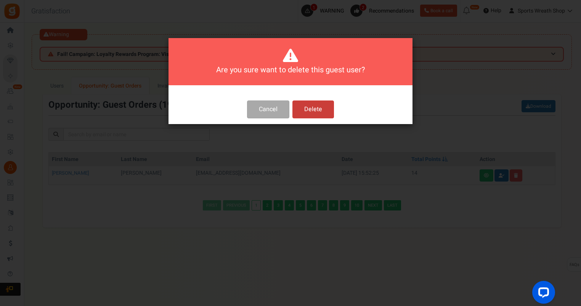
click at [316, 108] on button "Delete" at bounding box center [313, 110] width 42 height 18
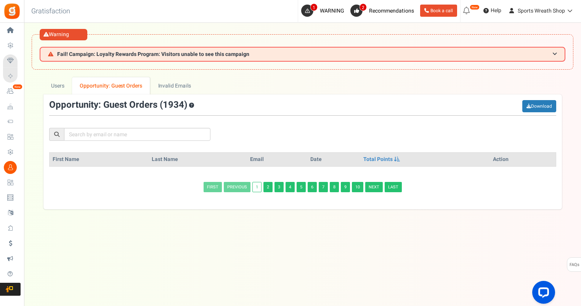
click at [269, 187] on link "2" at bounding box center [267, 187] width 9 height 10
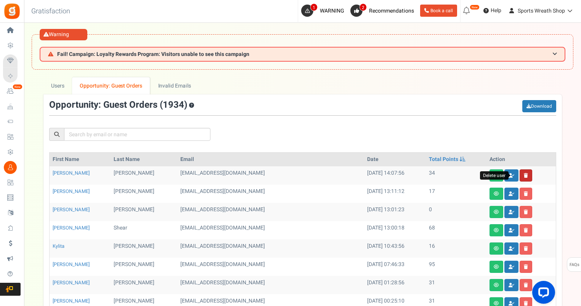
click at [524, 173] on icon at bounding box center [526, 175] width 4 height 5
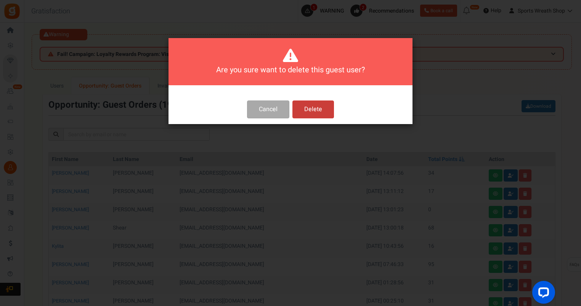
click at [332, 109] on button "Delete" at bounding box center [313, 110] width 42 height 18
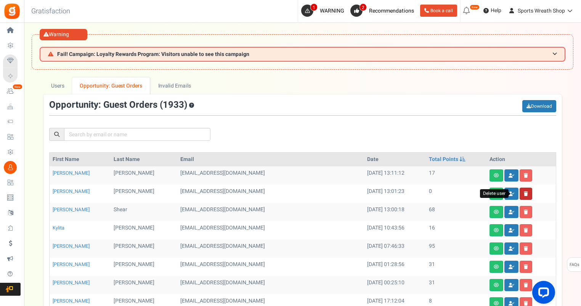
click at [524, 194] on icon at bounding box center [526, 194] width 4 height 5
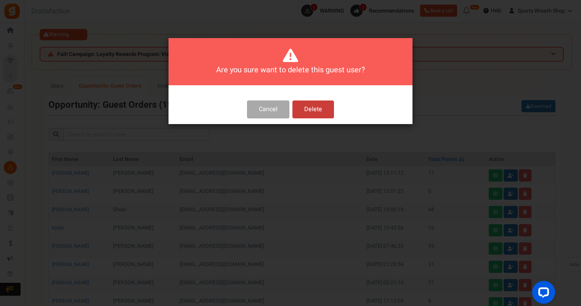
click at [312, 104] on button "Delete" at bounding box center [313, 110] width 42 height 18
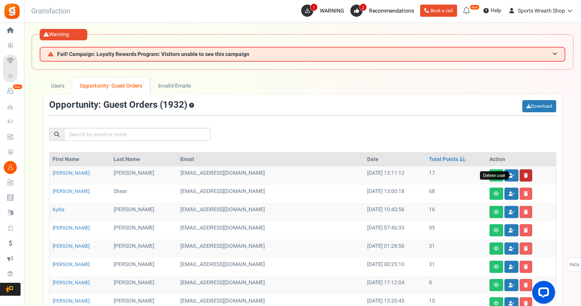
click at [519, 175] on link at bounding box center [525, 176] width 13 height 12
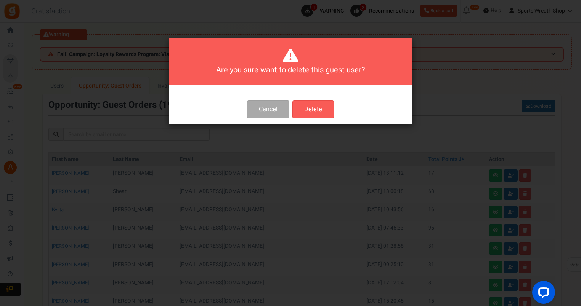
click at [313, 111] on button "Delete" at bounding box center [313, 110] width 42 height 18
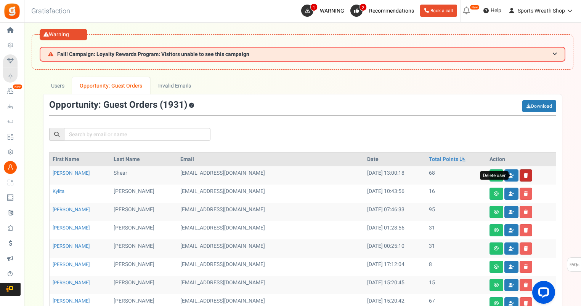
click at [524, 175] on icon at bounding box center [526, 175] width 4 height 5
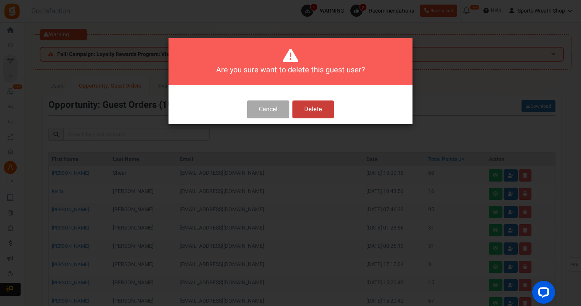
click at [318, 113] on button "Delete" at bounding box center [313, 110] width 42 height 18
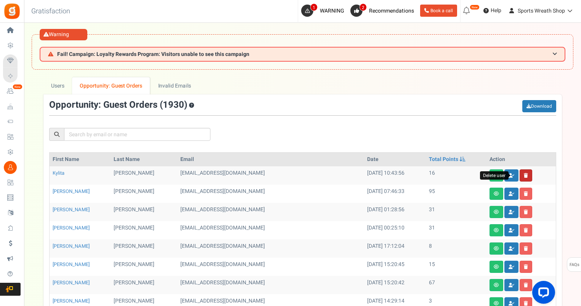
click at [524, 174] on icon at bounding box center [526, 175] width 4 height 5
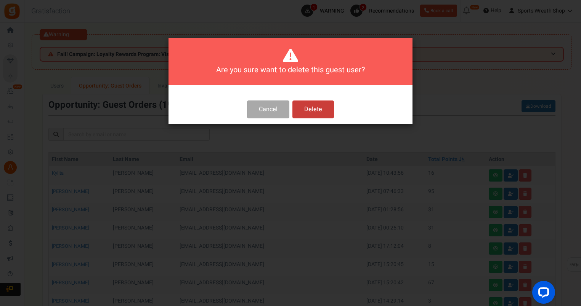
click at [314, 106] on button "Delete" at bounding box center [313, 110] width 42 height 18
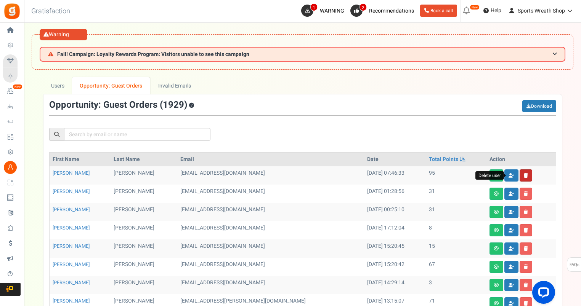
click at [524, 176] on icon at bounding box center [526, 175] width 4 height 5
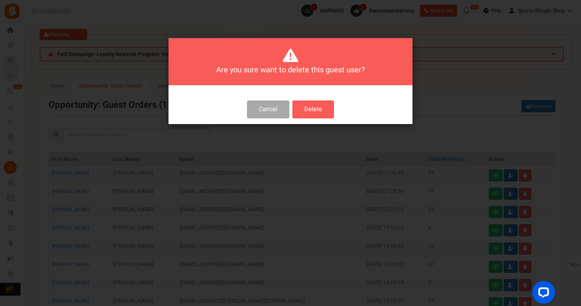
click at [299, 112] on button "Delete" at bounding box center [313, 110] width 42 height 18
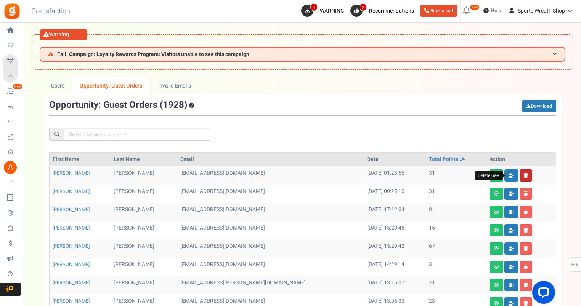
click at [519, 175] on link at bounding box center [525, 176] width 13 height 12
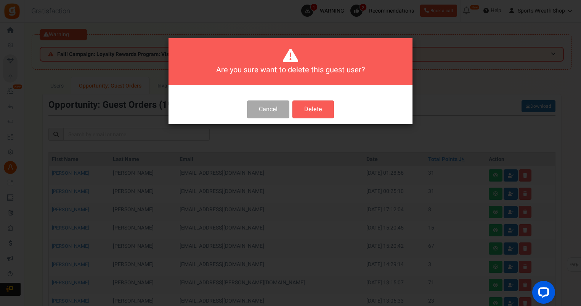
click at [319, 106] on button "Delete" at bounding box center [313, 110] width 42 height 18
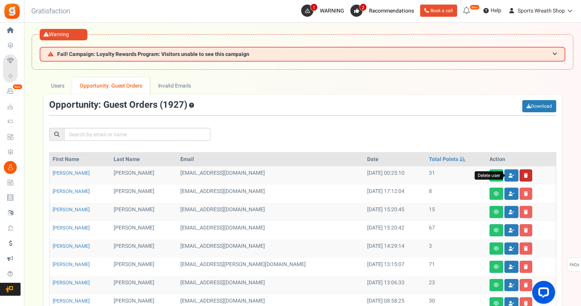
click at [519, 176] on link at bounding box center [525, 176] width 13 height 12
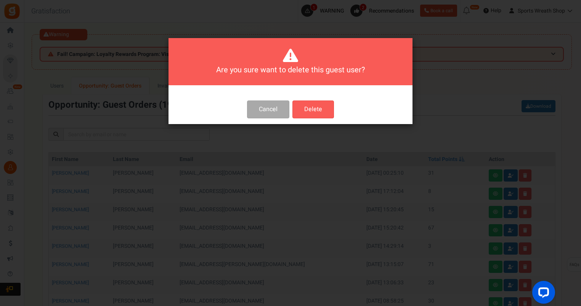
click at [292, 110] on div "Cancel Delete" at bounding box center [290, 113] width 244 height 24
click at [319, 106] on button "Delete" at bounding box center [313, 110] width 42 height 18
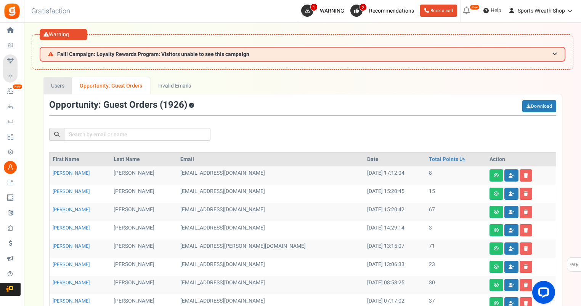
click at [57, 88] on link "Users" at bounding box center [57, 85] width 29 height 17
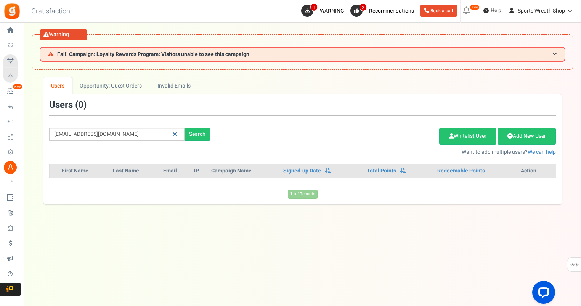
click at [177, 136] on link at bounding box center [175, 134] width 12 height 13
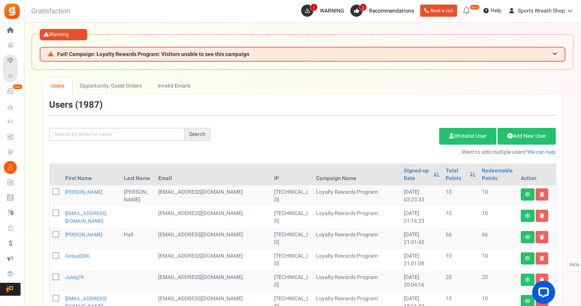
click at [112, 83] on link "Opportunity: Guest Orders" at bounding box center [110, 85] width 77 height 17
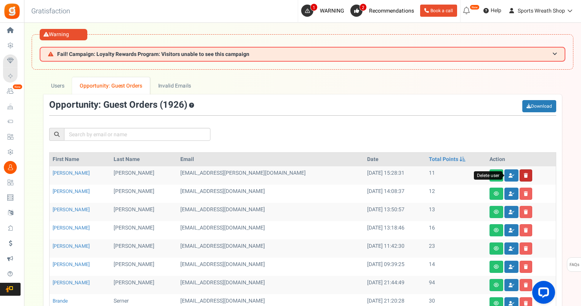
click at [519, 174] on link at bounding box center [525, 176] width 13 height 12
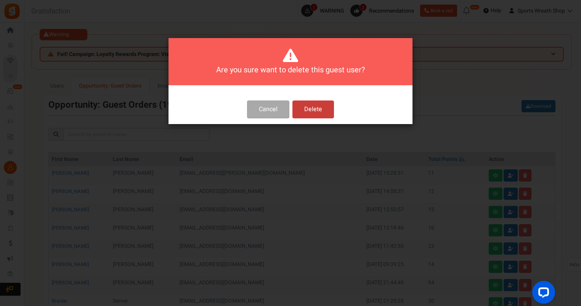
click at [299, 109] on button "Delete" at bounding box center [313, 110] width 42 height 18
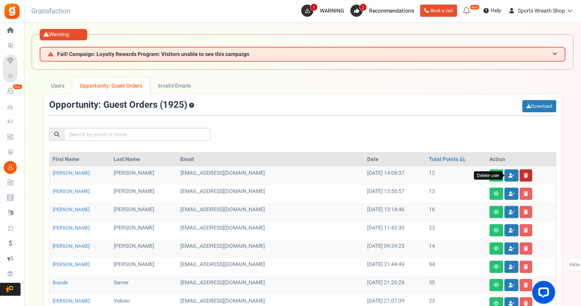
click at [524, 175] on icon at bounding box center [526, 175] width 4 height 5
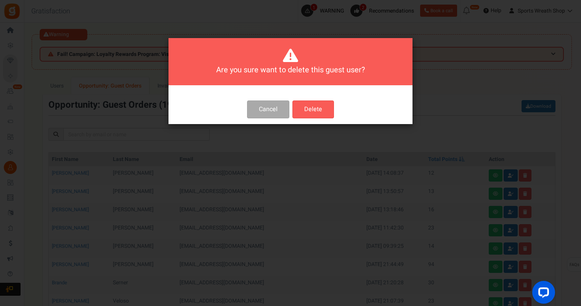
drag, startPoint x: 306, startPoint y: 109, endPoint x: 320, endPoint y: 115, distance: 15.5
click at [306, 109] on button "Delete" at bounding box center [313, 110] width 42 height 18
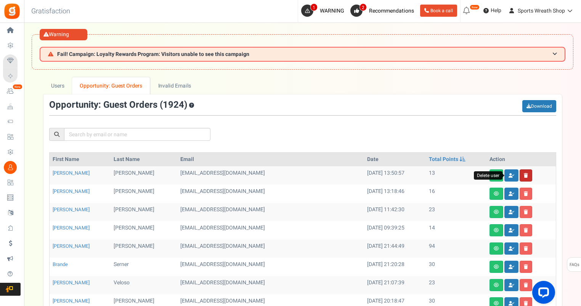
click at [519, 177] on link at bounding box center [525, 176] width 13 height 12
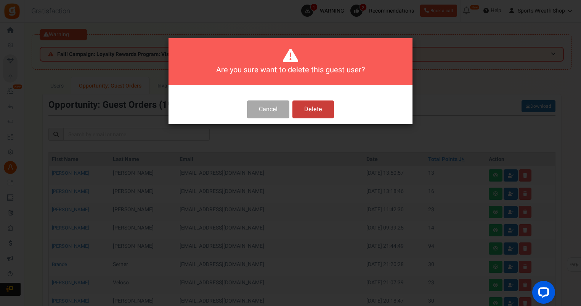
click at [304, 111] on button "Delete" at bounding box center [313, 110] width 42 height 18
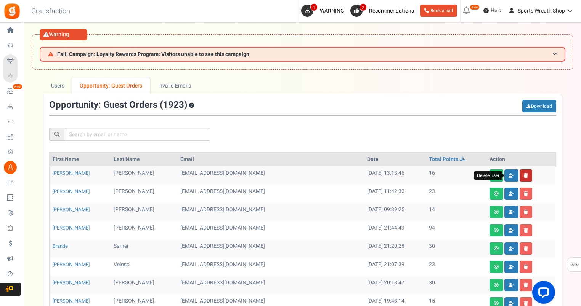
click at [524, 173] on icon at bounding box center [526, 175] width 4 height 5
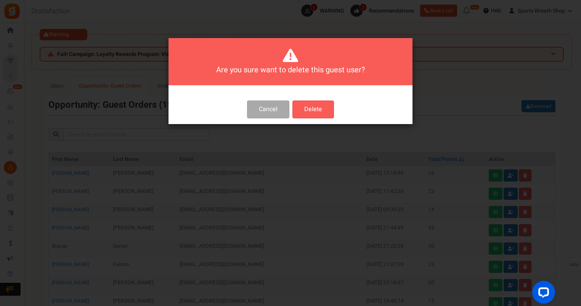
drag, startPoint x: 324, startPoint y: 108, endPoint x: 328, endPoint y: 107, distance: 5.1
click at [323, 108] on button "Delete" at bounding box center [313, 110] width 42 height 18
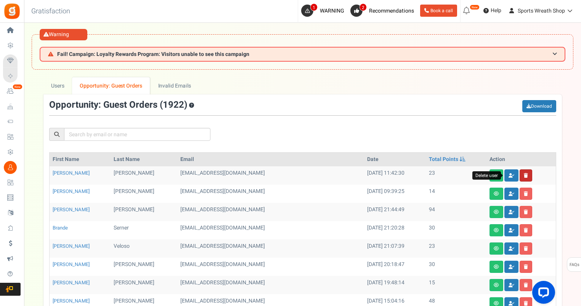
click at [524, 175] on icon at bounding box center [526, 175] width 4 height 5
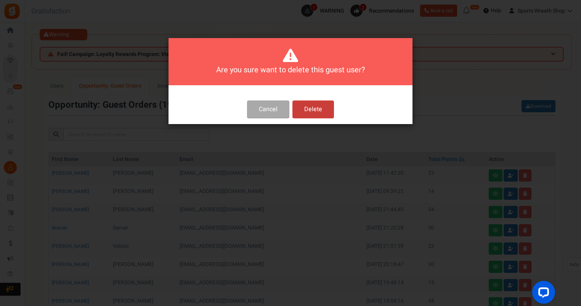
click at [312, 108] on button "Delete" at bounding box center [313, 110] width 42 height 18
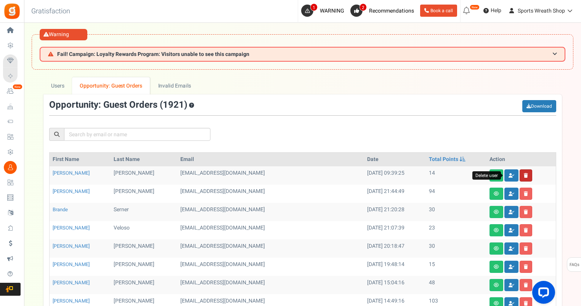
click at [519, 175] on link at bounding box center [525, 176] width 13 height 12
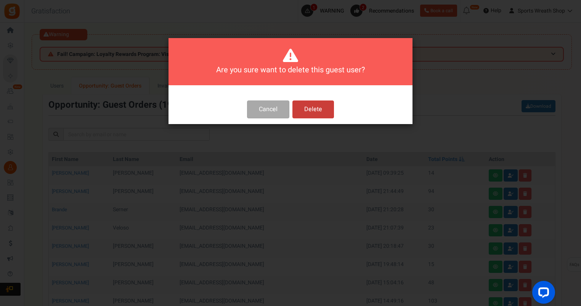
click at [321, 108] on button "Delete" at bounding box center [313, 110] width 42 height 18
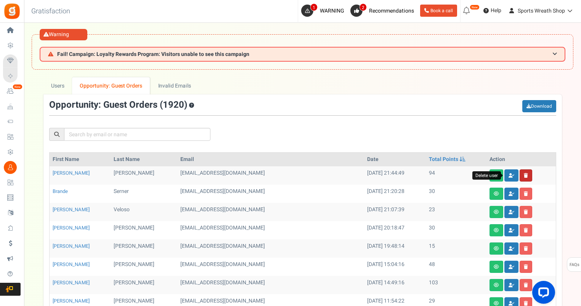
click at [524, 175] on icon at bounding box center [526, 175] width 4 height 5
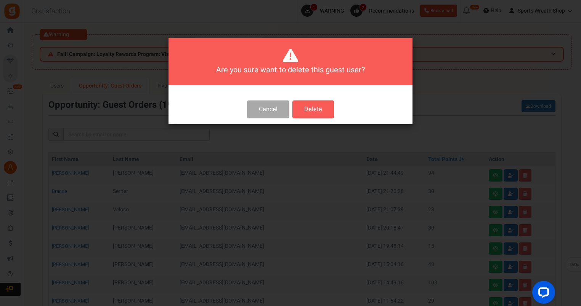
click at [296, 109] on button "Delete" at bounding box center [313, 110] width 42 height 18
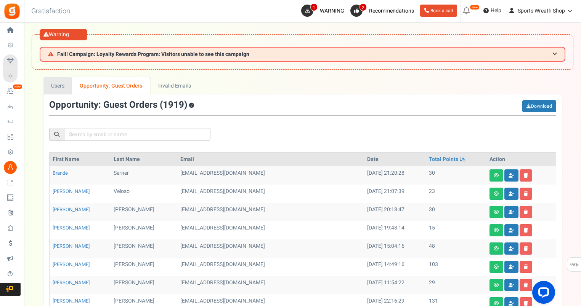
click at [65, 82] on link "Users" at bounding box center [57, 85] width 29 height 17
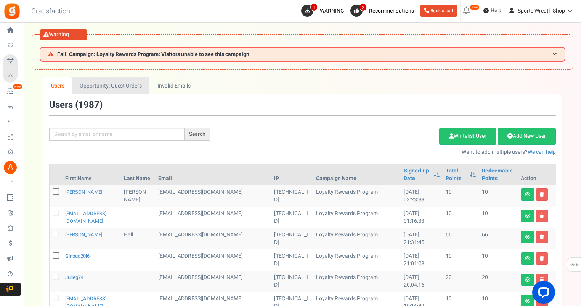
click at [120, 82] on link "Opportunity: Guest Orders" at bounding box center [110, 85] width 77 height 17
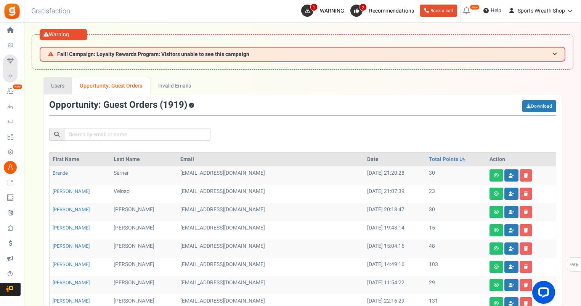
click at [57, 85] on link "Users" at bounding box center [57, 85] width 29 height 17
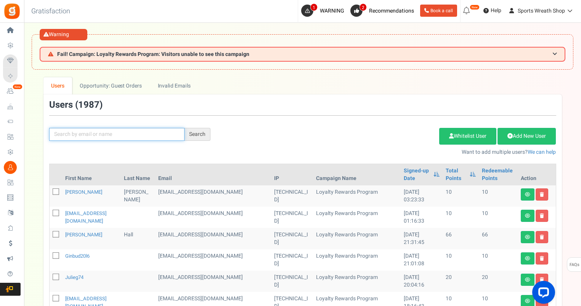
click at [80, 137] on input "text" at bounding box center [116, 134] width 135 height 13
paste input "kellyb3073@gmail.com"
type input "kellyb3073@gmail.com"
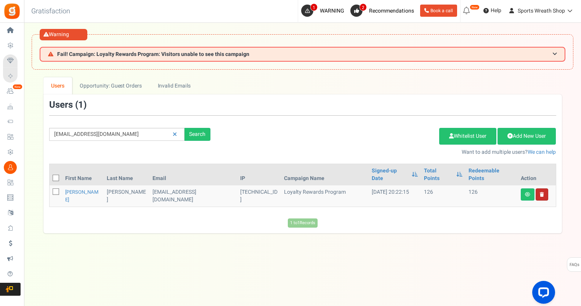
click at [538, 189] on link at bounding box center [541, 195] width 13 height 12
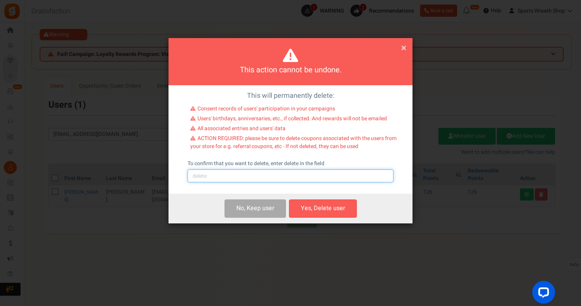
click at [284, 182] on input "text" at bounding box center [290, 176] width 206 height 13
type input "delete"
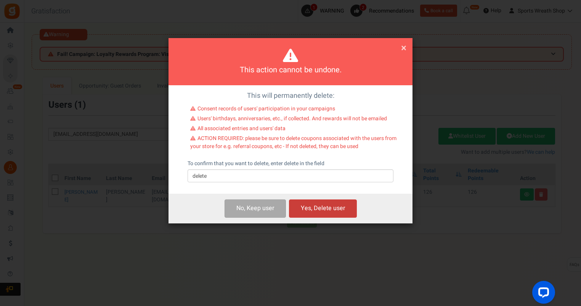
click at [340, 206] on button "Yes, Delete user" at bounding box center [323, 209] width 68 height 18
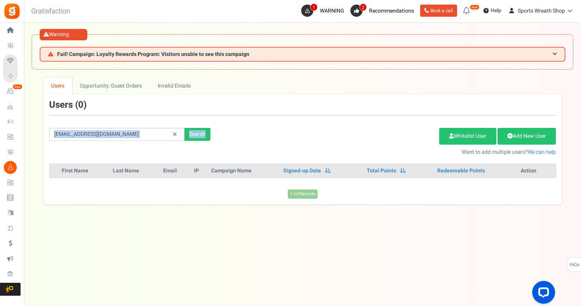
drag, startPoint x: 120, startPoint y: 128, endPoint x: 48, endPoint y: 135, distance: 71.9
click at [48, 135] on div "kellyb3073@gmail.com Search Add Etsy Order Delete Selected Users Import Users S…" at bounding box center [302, 128] width 518 height 56
click at [196, 132] on div "Search" at bounding box center [197, 134] width 26 height 13
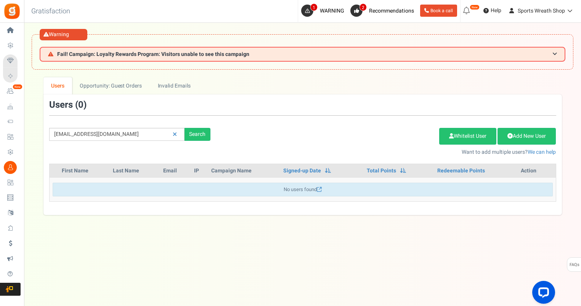
click at [355, 131] on div "Add Etsy Order Delete Selected Users Import Users Spam Protection Subtract Poin…" at bounding box center [389, 139] width 346 height 33
click at [203, 133] on div "Search" at bounding box center [197, 134] width 26 height 13
drag, startPoint x: 127, startPoint y: 133, endPoint x: 34, endPoint y: 146, distance: 94.3
click at [38, 146] on div "We've rolled out a NEW FEATURE! convert potential guest orders to customers. Ch…" at bounding box center [303, 146] width 542 height 138
paste input "mcarr65@ao"
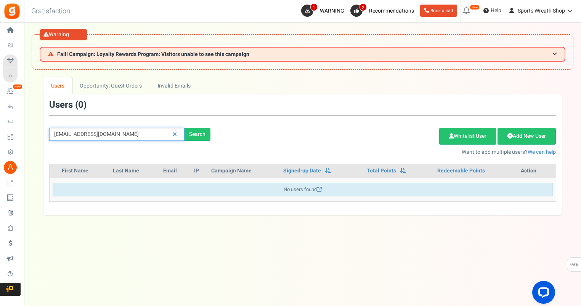
type input "mcarr65@aol.com"
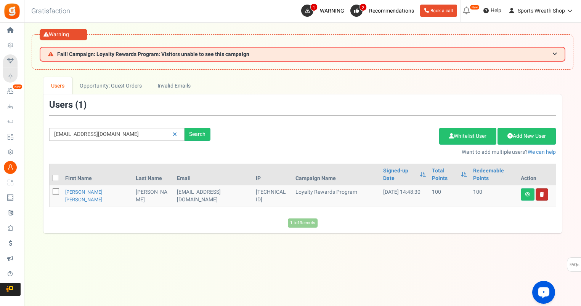
click at [542, 189] on link at bounding box center [541, 195] width 13 height 12
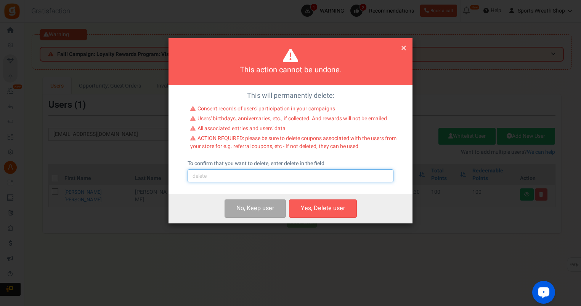
click at [328, 175] on input "text" at bounding box center [290, 176] width 206 height 13
type input "delete"
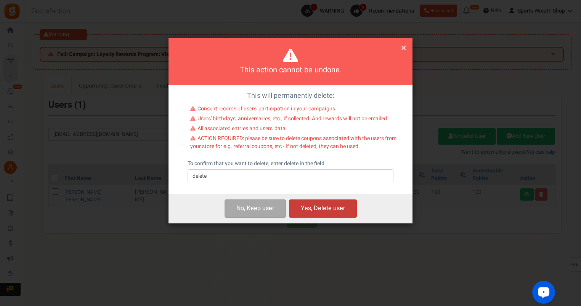
click at [331, 212] on button "Yes, Delete user" at bounding box center [323, 209] width 68 height 18
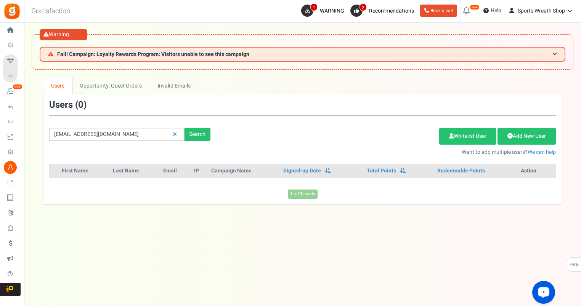
drag, startPoint x: 106, startPoint y: 140, endPoint x: 116, endPoint y: 127, distance: 17.1
click at [46, 136] on div "mcarr65@aol.com Search Add Etsy Order Delete Selected Users Import Users Spam P…" at bounding box center [302, 128] width 518 height 56
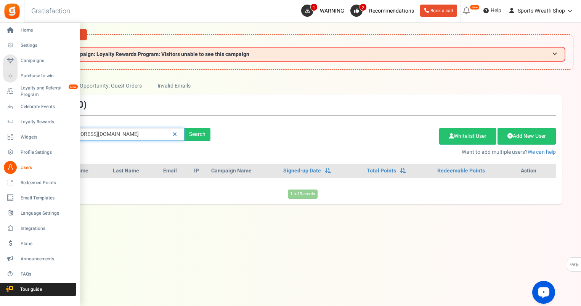
drag, startPoint x: 113, startPoint y: 133, endPoint x: 0, endPoint y: 147, distance: 113.6
click at [0, 147] on html "Install now Back to Home Back to program setup Home Settings Campaigns Purchase…" at bounding box center [290, 169] width 581 height 338
paste input "caitierig@me"
type input "caitierig@me.com"
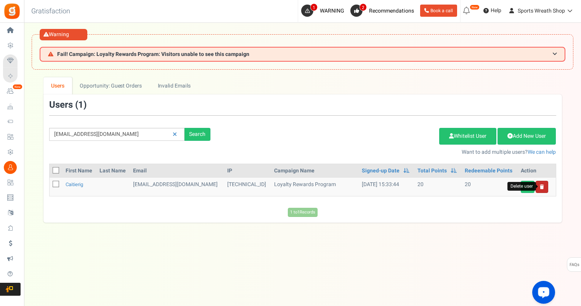
click at [542, 187] on icon at bounding box center [542, 187] width 4 height 5
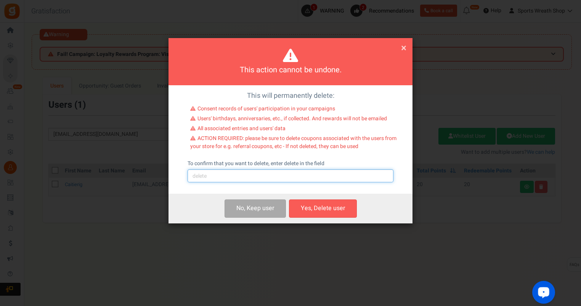
click at [242, 175] on input "text" at bounding box center [290, 176] width 206 height 13
type input "delete"
drag, startPoint x: 302, startPoint y: 214, endPoint x: 310, endPoint y: 207, distance: 10.3
click at [302, 213] on button "Yes, Delete user" at bounding box center [323, 209] width 68 height 18
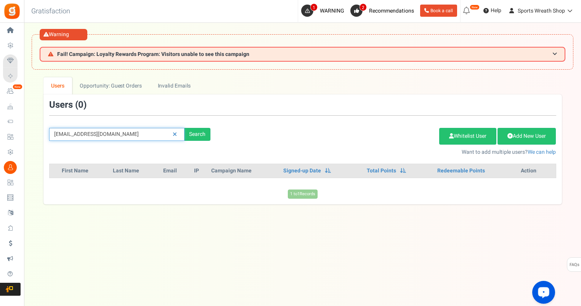
drag, startPoint x: 126, startPoint y: 128, endPoint x: -2, endPoint y: 138, distance: 127.6
click at [0, 138] on html "Install now Back to Home Back to program setup Home Settings Campaigns Purchase…" at bounding box center [290, 169] width 581 height 338
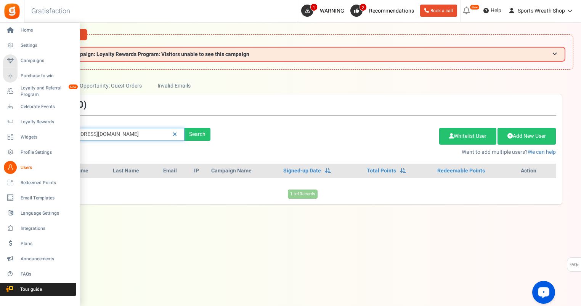
paste input "lhooks@comcast.net"
type input "clhooks@comcast.net"
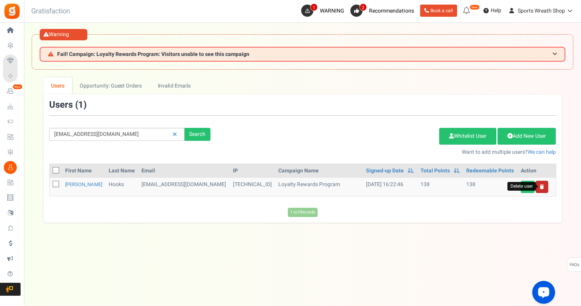
click at [540, 186] on icon at bounding box center [542, 187] width 4 height 5
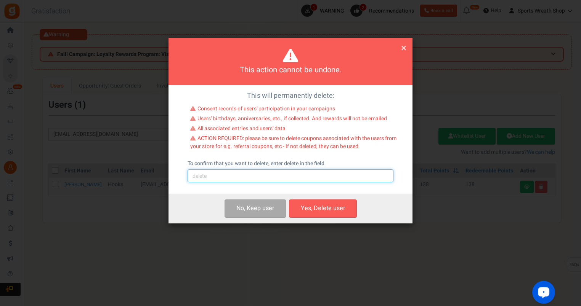
click at [226, 180] on input "text" at bounding box center [290, 176] width 206 height 13
type input "delete"
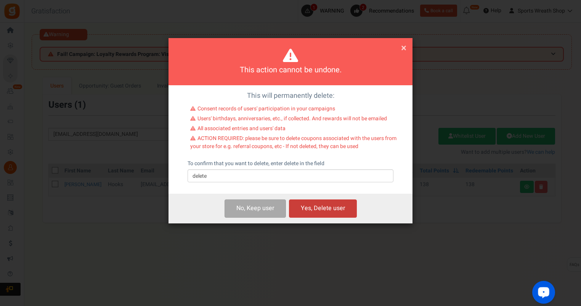
click at [332, 213] on button "Yes, Delete user" at bounding box center [323, 209] width 68 height 18
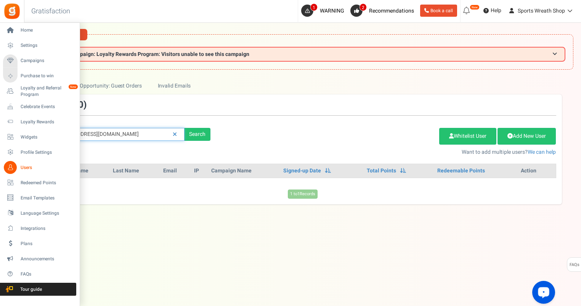
drag, startPoint x: 100, startPoint y: 134, endPoint x: 3, endPoint y: 146, distance: 98.3
click at [3, 146] on div "Home Settings Campaigns Purchase to win Loyalty and Referral Program New Celebr…" at bounding box center [290, 180] width 581 height 315
paste input "jonesshearton050@gmail.com"
type input "jonesshearton050@gmail.com"
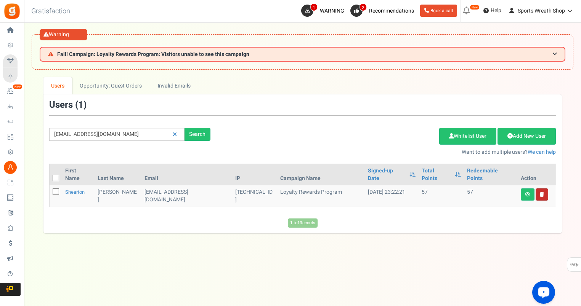
click at [540, 190] on link at bounding box center [541, 195] width 13 height 12
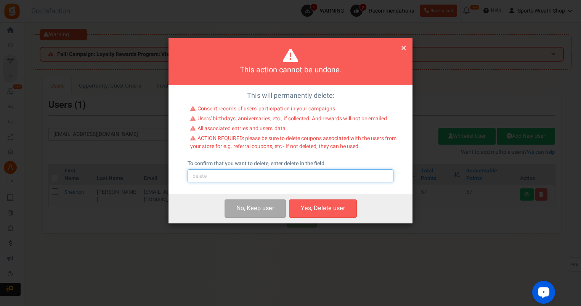
click at [253, 178] on input "text" at bounding box center [290, 176] width 206 height 13
type input "delete"
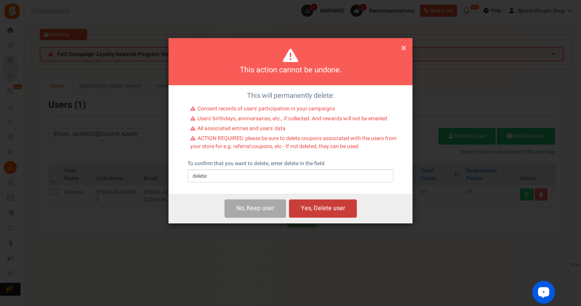
click at [306, 210] on button "Yes, Delete user" at bounding box center [323, 209] width 68 height 18
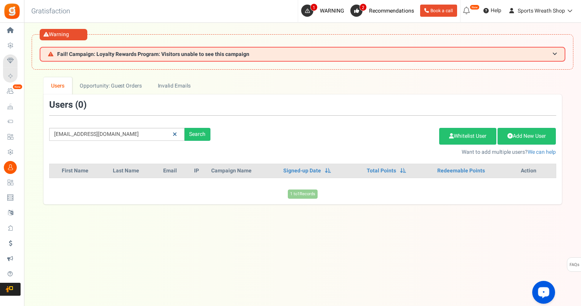
click at [174, 134] on icon at bounding box center [175, 134] width 4 height 5
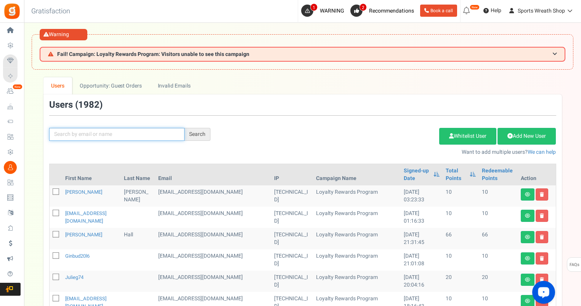
click at [122, 132] on input "text" at bounding box center [116, 134] width 135 height 13
paste input "twinkittens0509@gmail.com"
type input "twinkittens0509@gmail.com"
click at [197, 136] on div "Search" at bounding box center [197, 134] width 26 height 13
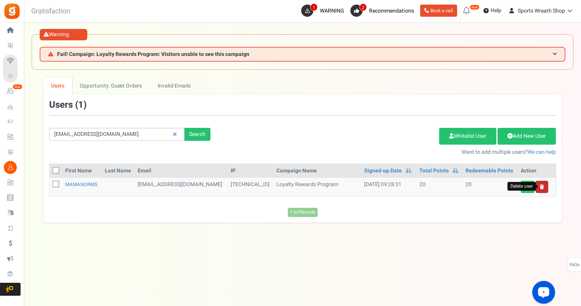
click at [541, 185] on icon at bounding box center [542, 187] width 4 height 5
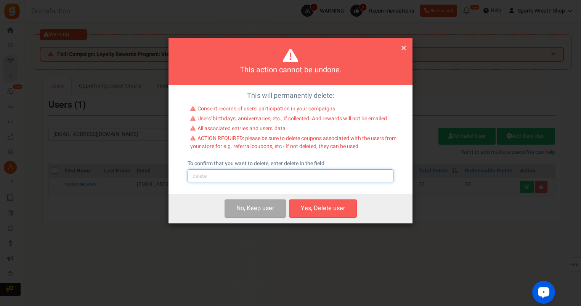
click at [258, 175] on input "text" at bounding box center [290, 176] width 206 height 13
type input "delete"
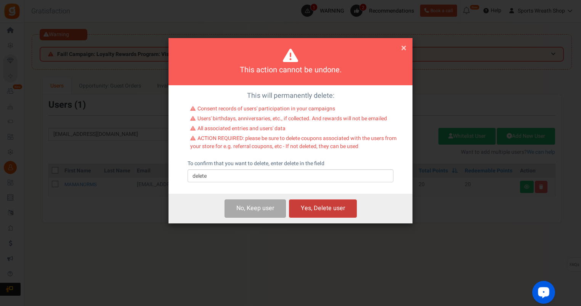
click at [308, 207] on button "Yes, Delete user" at bounding box center [323, 209] width 68 height 18
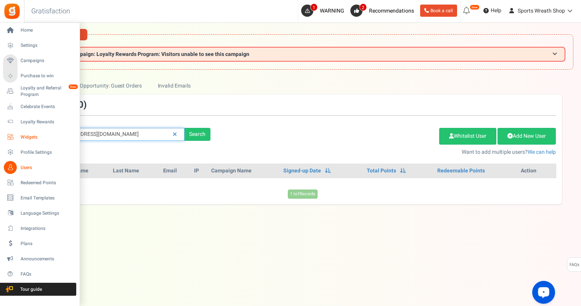
drag, startPoint x: 136, startPoint y: 133, endPoint x: 3, endPoint y: 143, distance: 133.0
click at [4, 143] on div "Home Settings Campaigns Purchase to win Loyalty and Referral Program New Celebr…" at bounding box center [290, 180] width 581 height 315
paste input "carmen.murillo7616"
type input "carmen.murillo7616@gmail.com"
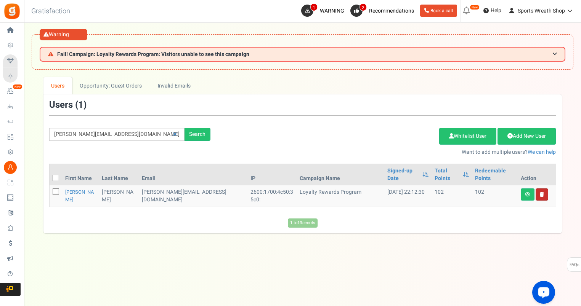
click at [544, 189] on link at bounding box center [541, 195] width 13 height 12
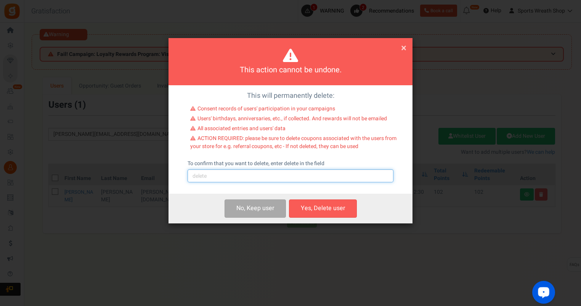
click at [203, 177] on input "text" at bounding box center [290, 176] width 206 height 13
type input "delete"
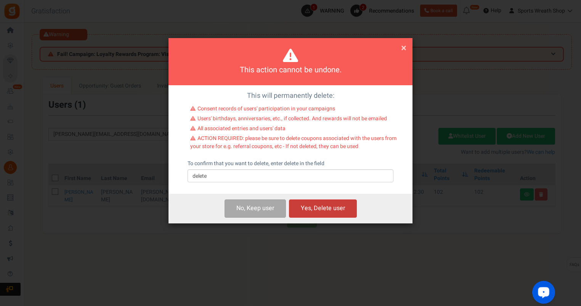
click at [320, 210] on button "Yes, Delete user" at bounding box center [323, 209] width 68 height 18
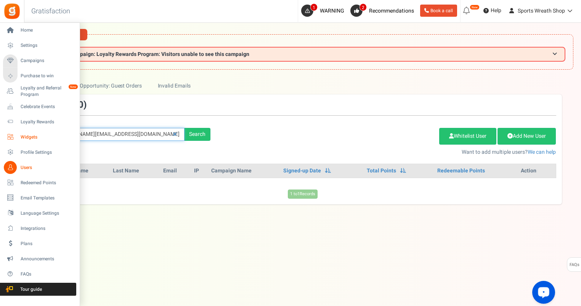
drag, startPoint x: 115, startPoint y: 138, endPoint x: 6, endPoint y: 143, distance: 108.7
click at [6, 143] on div "Home Settings Campaigns Purchase to win Loyalty and Referral Program New Celebr…" at bounding box center [290, 180] width 581 height 315
paste input "huckie_sr@att.net"
type input "chuckie_sr@att.net"
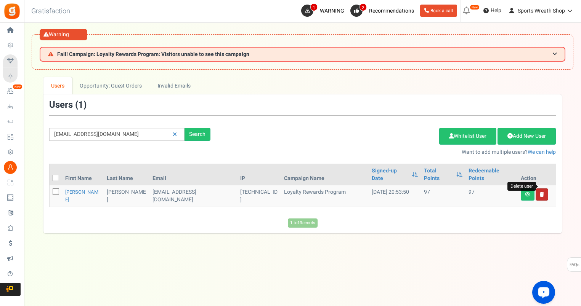
click at [542, 192] on icon at bounding box center [542, 194] width 4 height 5
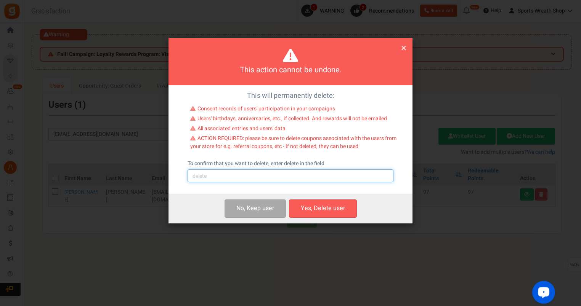
click at [232, 175] on input "text" at bounding box center [290, 176] width 206 height 13
type input "delete"
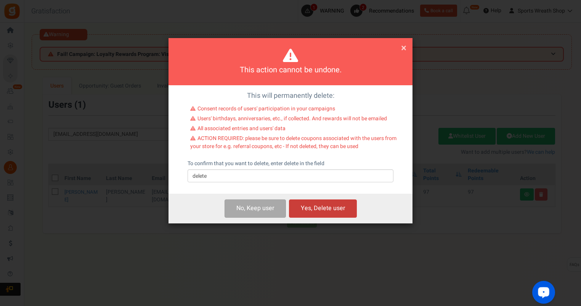
click at [306, 206] on button "Yes, Delete user" at bounding box center [323, 209] width 68 height 18
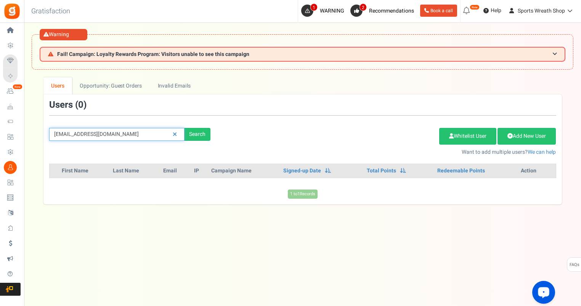
drag, startPoint x: 118, startPoint y: 134, endPoint x: -2, endPoint y: 149, distance: 120.6
click at [0, 149] on html "Install now Back to Home Back to program setup Home Settings Campaigns Purchase…" at bounding box center [290, 169] width 581 height 338
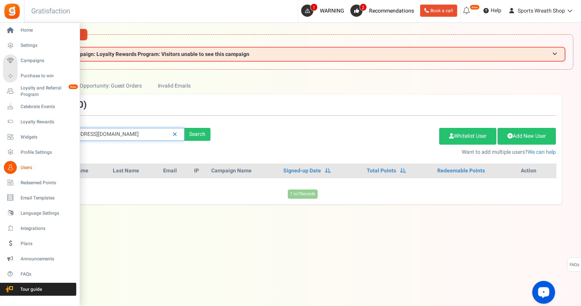
paste input "waterfield73@gmail.com"
type input "cwaterfield73@gmail.com"
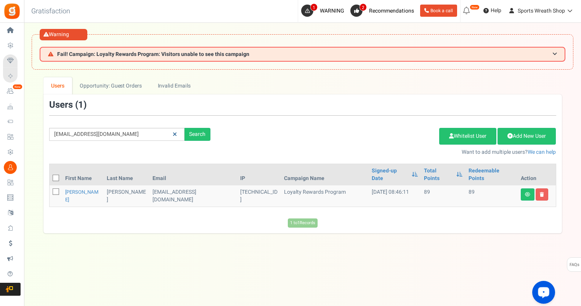
click at [177, 135] on link at bounding box center [175, 134] width 12 height 13
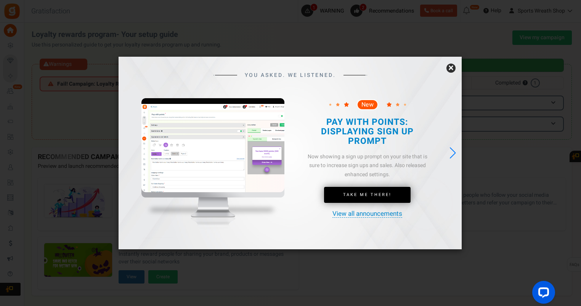
click at [452, 64] on link "×" at bounding box center [450, 68] width 9 height 9
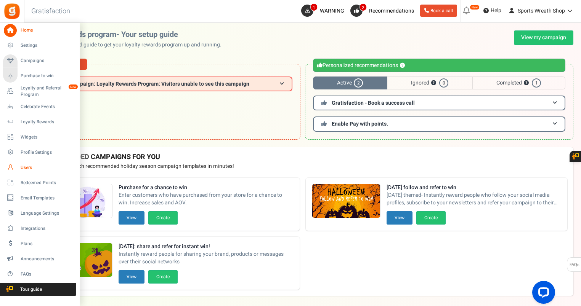
click at [30, 166] on span "Users" at bounding box center [47, 168] width 53 height 6
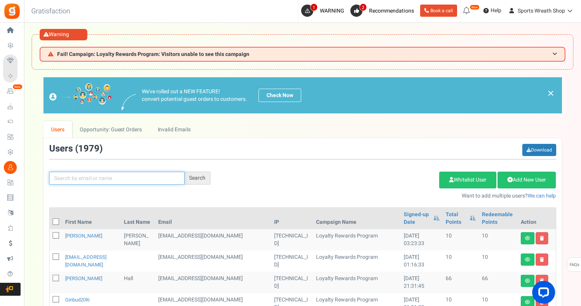
click at [119, 178] on input "text" at bounding box center [116, 178] width 135 height 13
type input "[PERSON_NAME]"
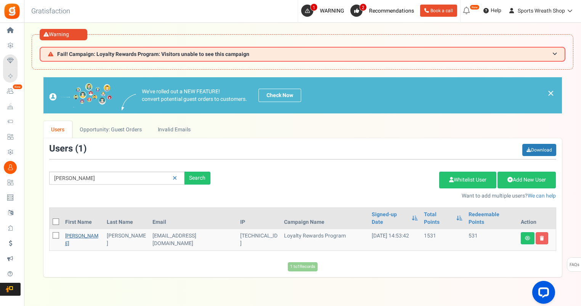
click at [74, 232] on link "[PERSON_NAME]" at bounding box center [81, 239] width 33 height 15
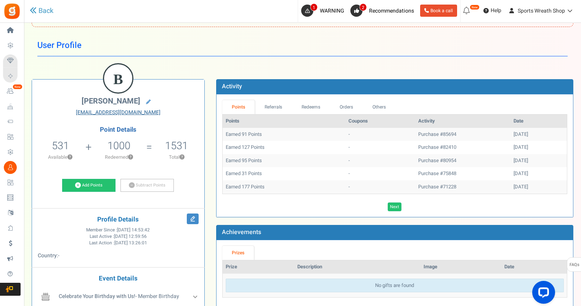
scroll to position [63, 0]
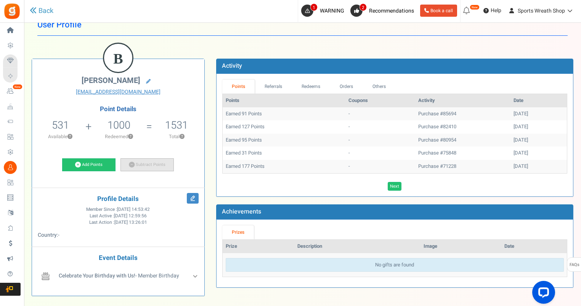
click at [154, 163] on link "Subtract Points" at bounding box center [146, 165] width 53 height 13
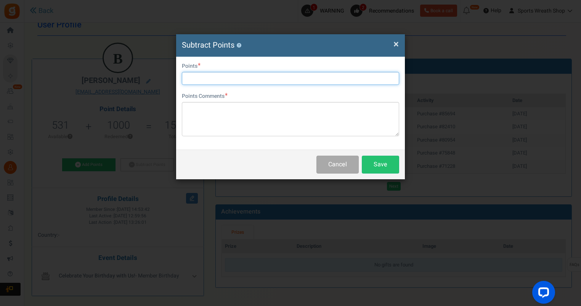
click at [223, 78] on input "text" at bounding box center [290, 78] width 217 height 13
type input "1531"
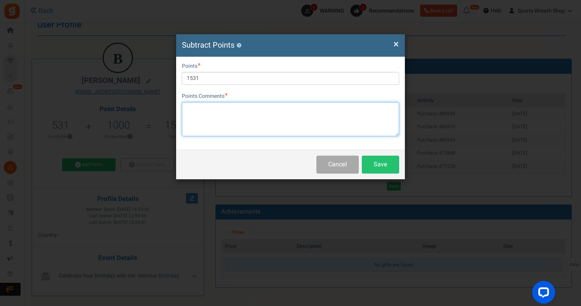
click at [208, 114] on textarea at bounding box center [290, 119] width 217 height 34
click at [288, 110] on textarea "Transfer to new account" at bounding box center [290, 119] width 217 height 34
paste textarea "[EMAIL_ADDRESS][DOMAIN_NAME]"
type textarea "Transfer to new account [EMAIL_ADDRESS][DOMAIN_NAME]"
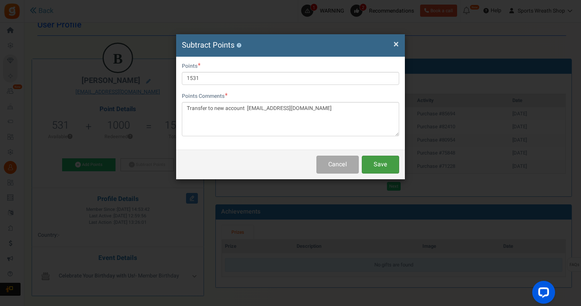
click at [385, 160] on button "Save" at bounding box center [380, 165] width 37 height 18
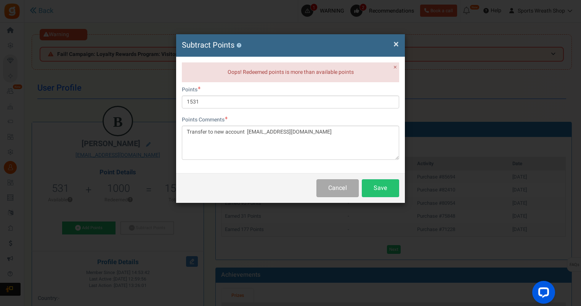
click at [395, 42] on span "×" at bounding box center [395, 44] width 5 height 14
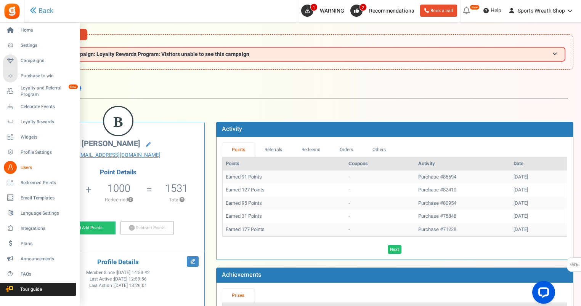
click at [28, 166] on span "Users" at bounding box center [47, 168] width 53 height 6
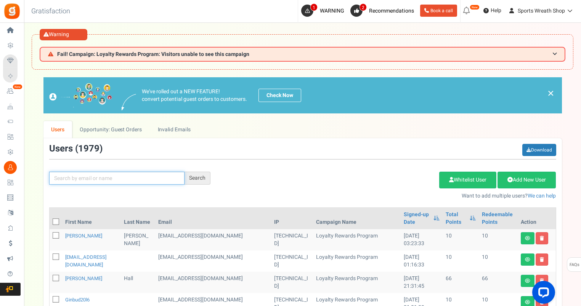
click at [88, 177] on input "text" at bounding box center [116, 178] width 135 height 13
paste input "[EMAIL_ADDRESS][DOMAIN_NAME]"
type input "[EMAIL_ADDRESS][DOMAIN_NAME]"
click at [198, 174] on div "Search" at bounding box center [197, 178] width 26 height 13
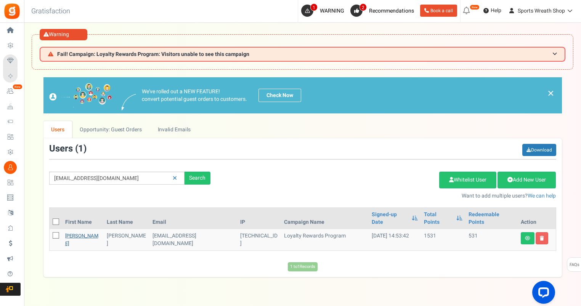
click at [76, 232] on link "[PERSON_NAME]" at bounding box center [81, 239] width 33 height 15
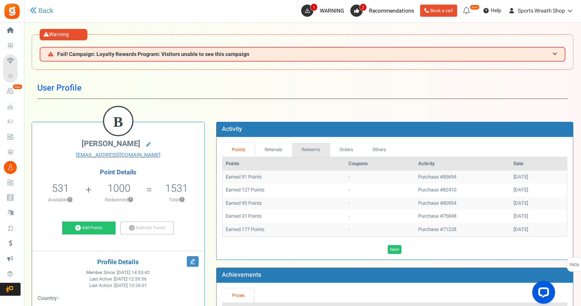
click at [310, 147] on link "Redeems" at bounding box center [311, 150] width 38 height 14
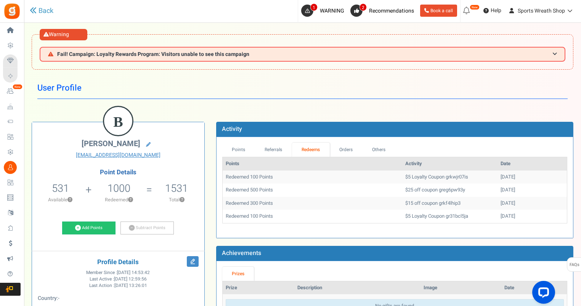
click at [311, 149] on link "Redeems" at bounding box center [311, 150] width 38 height 14
click at [384, 151] on link "Others" at bounding box center [378, 150] width 33 height 14
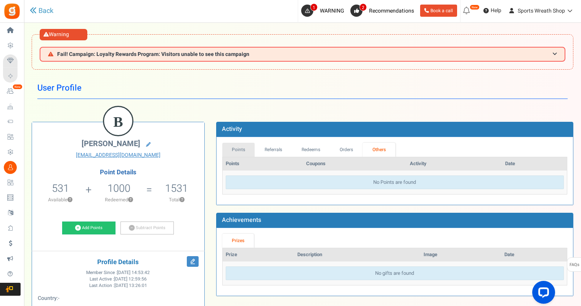
click at [235, 150] on link "Points" at bounding box center [238, 150] width 33 height 14
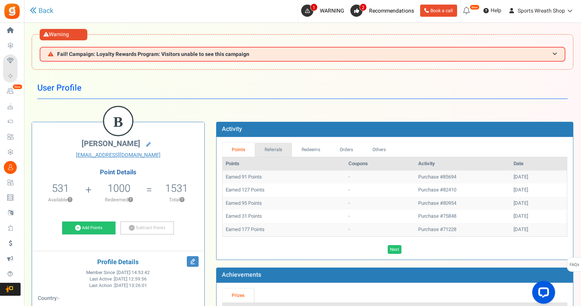
click at [275, 149] on link "Referrals" at bounding box center [273, 150] width 37 height 14
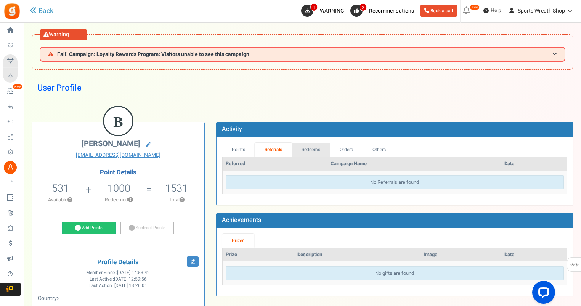
click at [311, 152] on link "Redeems" at bounding box center [311, 150] width 38 height 14
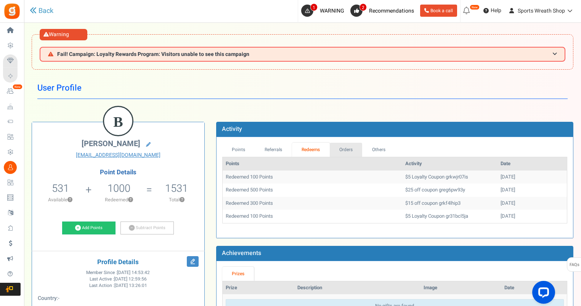
click at [348, 147] on link "Orders" at bounding box center [346, 150] width 33 height 14
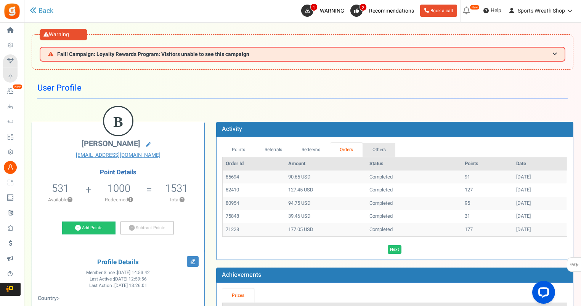
click at [379, 149] on link "Others" at bounding box center [378, 150] width 33 height 14
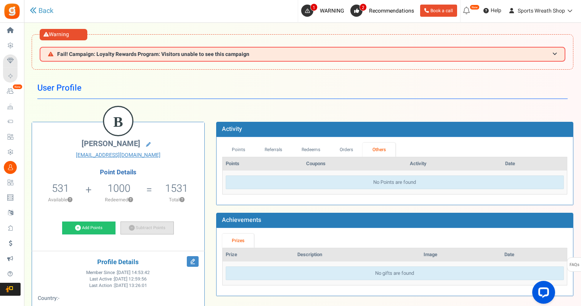
click at [147, 227] on link "Subtract Points" at bounding box center [146, 228] width 53 height 13
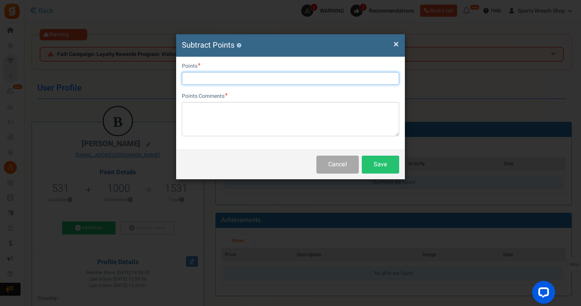
click at [223, 78] on input "text" at bounding box center [290, 78] width 217 height 13
type input "531"
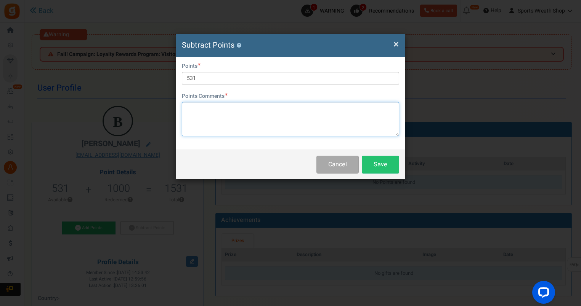
click at [211, 108] on textarea at bounding box center [290, 119] width 217 height 34
click at [259, 110] on textarea "Transferred to new account" at bounding box center [290, 119] width 217 height 34
paste textarea "[EMAIL_ADDRESS][DOMAIN_NAME]"
type textarea "Transferred to new account [EMAIL_ADDRESS][DOMAIN_NAME]"
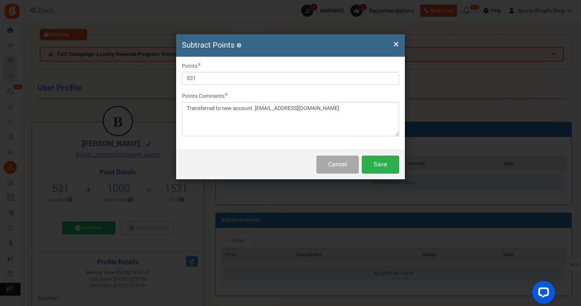
click at [383, 167] on button "Save" at bounding box center [380, 165] width 37 height 18
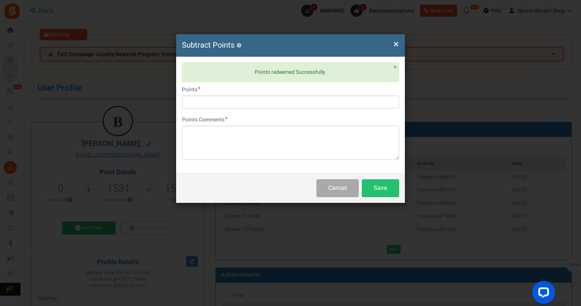
click at [394, 42] on span "×" at bounding box center [395, 44] width 5 height 14
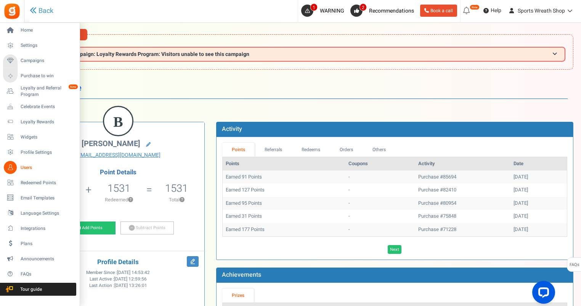
click at [26, 166] on span "Users" at bounding box center [47, 168] width 53 height 6
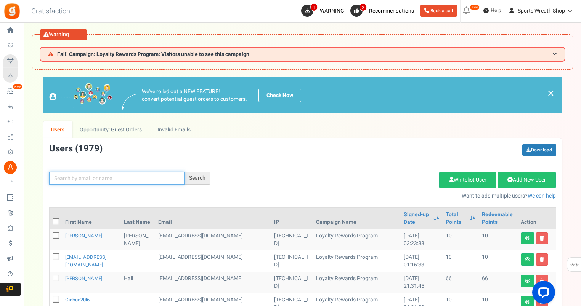
click at [131, 175] on input "text" at bounding box center [116, 178] width 135 height 13
paste input "[EMAIL_ADDRESS][DOMAIN_NAME]"
click at [53, 175] on input "[EMAIL_ADDRESS][DOMAIN_NAME]" at bounding box center [116, 178] width 135 height 13
click at [190, 179] on div "Search" at bounding box center [197, 178] width 26 height 13
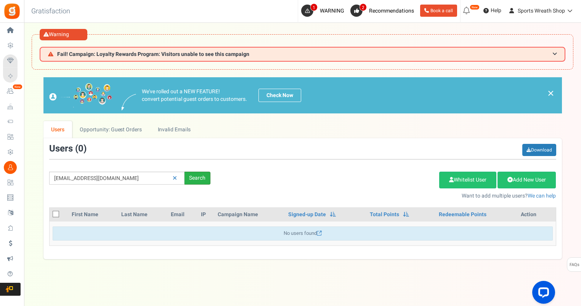
click at [192, 175] on div "Search" at bounding box center [197, 178] width 26 height 13
click at [199, 179] on div "Search" at bounding box center [197, 178] width 26 height 13
drag, startPoint x: 134, startPoint y: 176, endPoint x: 37, endPoint y: 176, distance: 96.8
click at [27, 184] on div "× Close Add Points ? First Name Last Name Email Do you want to give Welcome bon…" at bounding box center [302, 168] width 557 height 182
type input "[PERSON_NAME]"
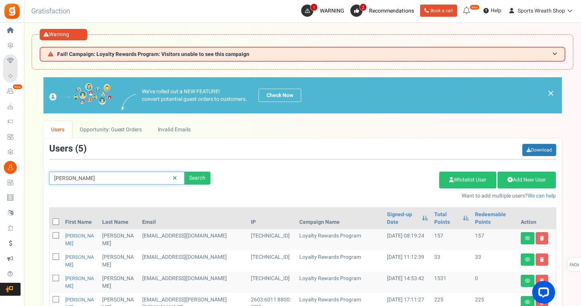
scroll to position [64, 0]
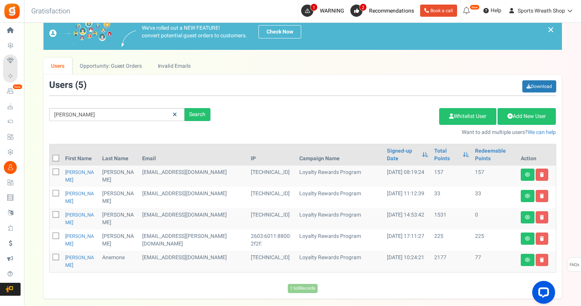
click at [171, 112] on link at bounding box center [175, 114] width 12 height 13
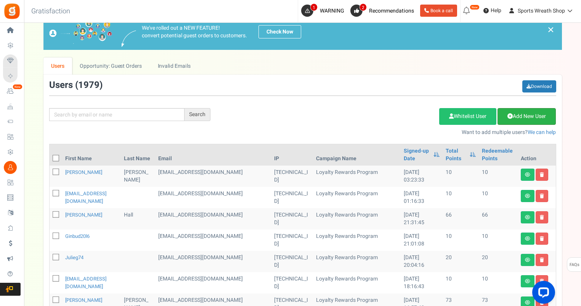
click at [537, 117] on link "Add New User" at bounding box center [526, 116] width 58 height 17
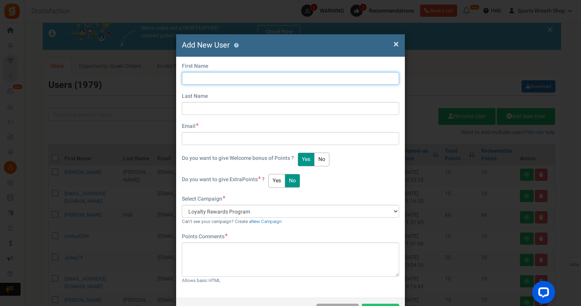
click at [223, 80] on input "text" at bounding box center [290, 78] width 217 height 13
type input "[PERSON_NAME]"
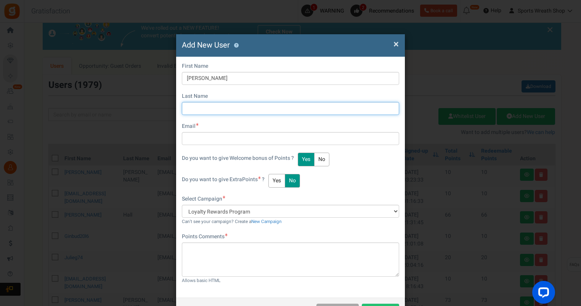
click at [221, 108] on input "text" at bounding box center [290, 108] width 217 height 13
type input "[PERSON_NAME]"
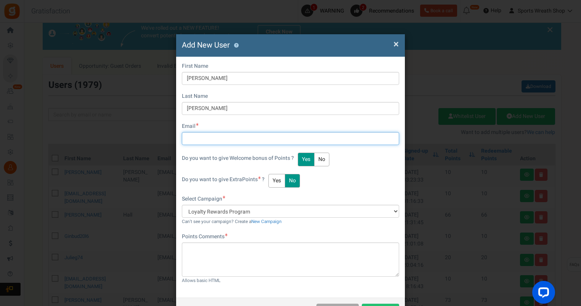
click at [195, 139] on input "text" at bounding box center [290, 138] width 217 height 13
paste input "[EMAIL_ADDRESS][DOMAIN_NAME]"
type input "[EMAIL_ADDRESS][DOMAIN_NAME]"
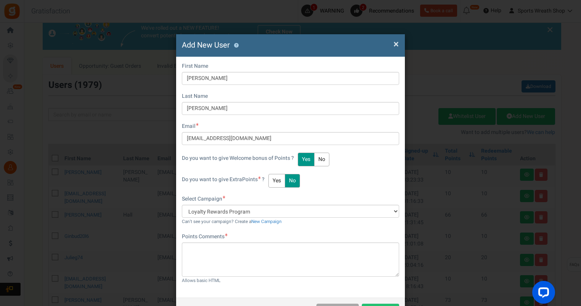
click at [325, 158] on button "No" at bounding box center [321, 160] width 15 height 14
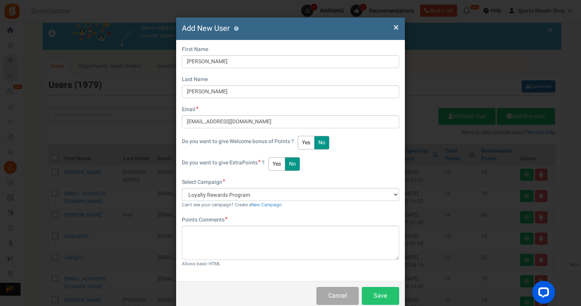
scroll to position [32, 0]
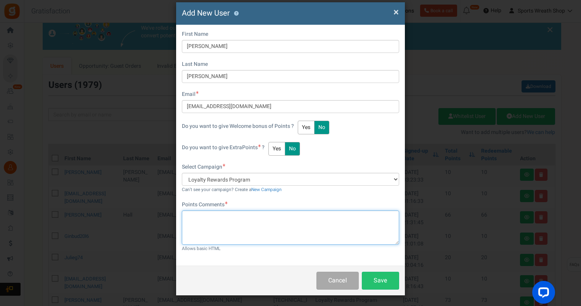
click at [208, 219] on textarea at bounding box center [290, 228] width 217 height 34
click at [377, 280] on button "Save" at bounding box center [380, 281] width 37 height 18
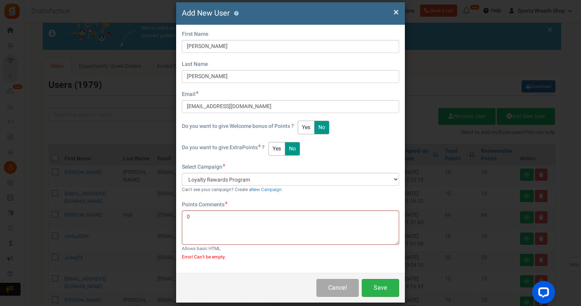
click at [381, 285] on button "Save" at bounding box center [380, 288] width 37 height 18
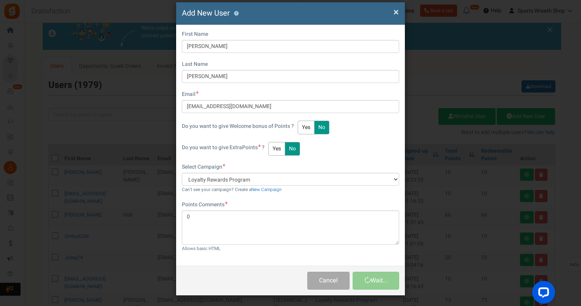
scroll to position [0, 0]
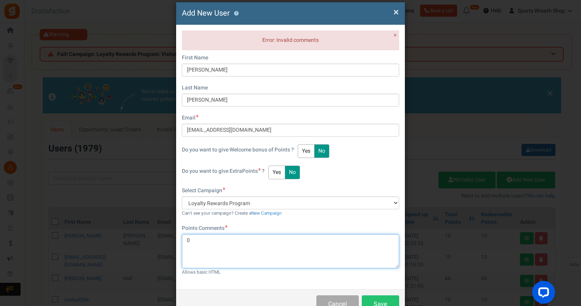
drag, startPoint x: 202, startPoint y: 236, endPoint x: 179, endPoint y: 235, distance: 22.9
click at [179, 235] on div "Error: Invalid comments × Close First Name [PERSON_NAME] Last Name [PERSON_NAME…" at bounding box center [290, 157] width 229 height 265
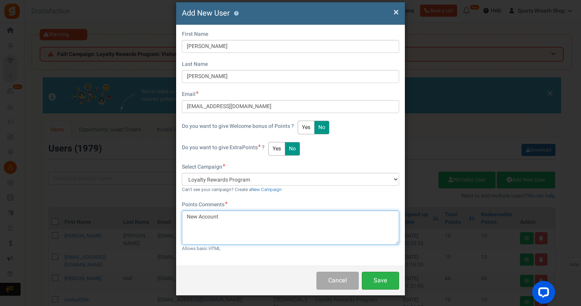
type textarea "New Account"
click at [378, 278] on button "Save" at bounding box center [380, 281] width 37 height 18
drag, startPoint x: 229, startPoint y: 220, endPoint x: 151, endPoint y: 221, distance: 78.1
click at [151, 221] on div "× Close Add New User ? Something went wrong, Please contact [EMAIL_ADDRESS][DOM…" at bounding box center [290, 153] width 581 height 306
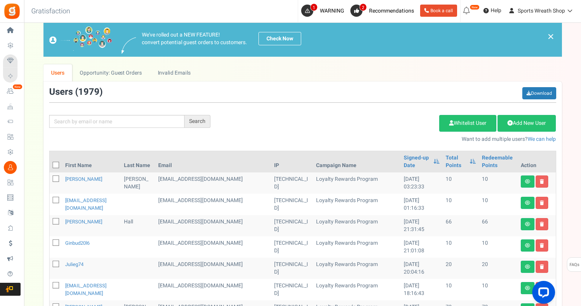
scroll to position [127, 0]
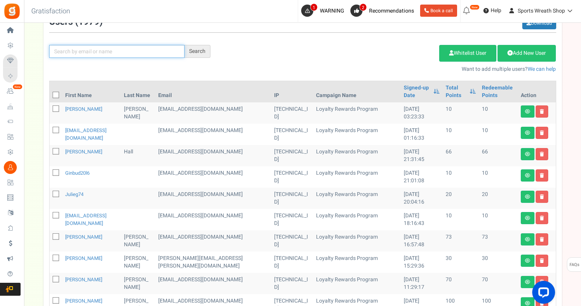
click at [99, 48] on input "text" at bounding box center [116, 51] width 135 height 13
paste input "[EMAIL_ADDRESS][DOMAIN_NAME]"
type input "[EMAIL_ADDRESS][DOMAIN_NAME]"
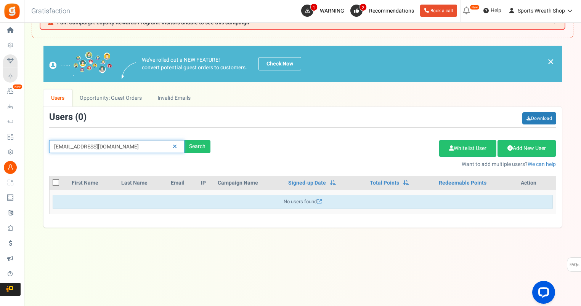
scroll to position [31, 0]
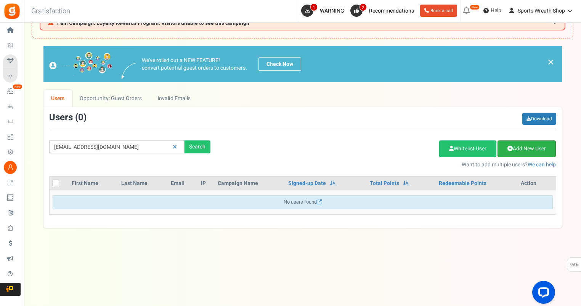
click at [514, 148] on link "Add New User" at bounding box center [526, 149] width 58 height 17
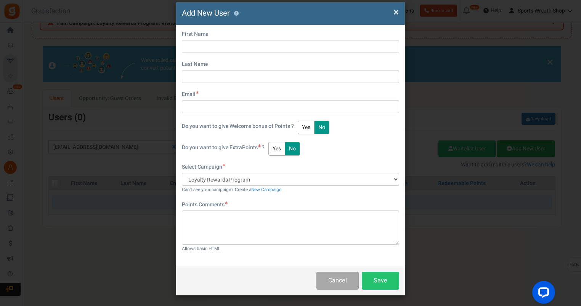
scroll to position [0, 0]
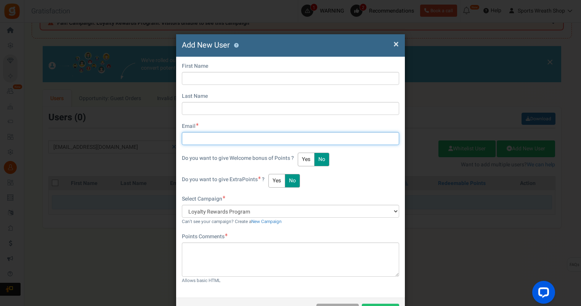
click at [211, 135] on input "text" at bounding box center [290, 138] width 217 height 13
paste input "[EMAIL_ADDRESS][DOMAIN_NAME]"
type input "[EMAIL_ADDRESS][DOMAIN_NAME]"
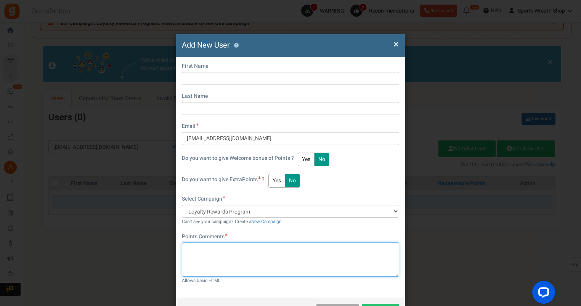
click at [200, 247] on textarea at bounding box center [290, 260] width 217 height 34
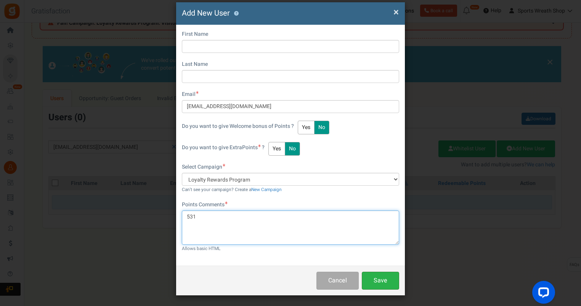
type textarea "531"
click at [385, 282] on button "Save" at bounding box center [380, 281] width 37 height 18
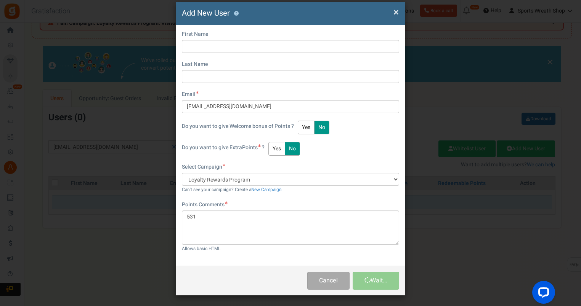
scroll to position [0, 0]
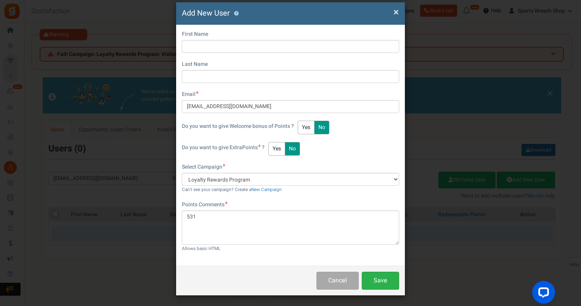
click at [380, 277] on button "Save" at bounding box center [380, 281] width 37 height 18
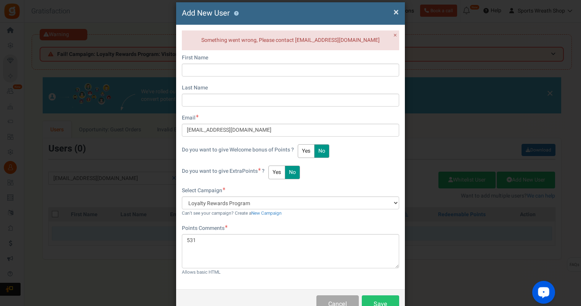
click at [538, 293] on div "Open LiveChat chat widget" at bounding box center [543, 292] width 13 height 13
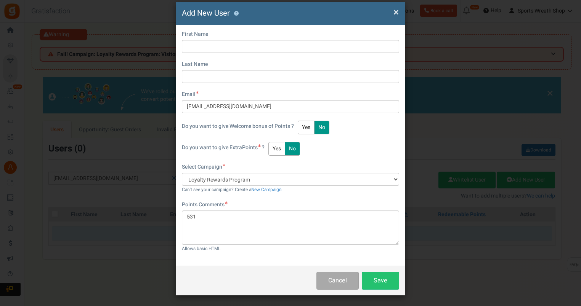
click at [394, 11] on span "×" at bounding box center [395, 12] width 5 height 14
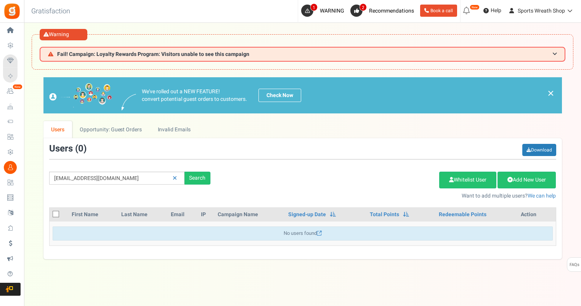
click at [293, 185] on div "Add Etsy Order Delete Selected Users Import Users Spam Protection Subtract Poin…" at bounding box center [389, 183] width 346 height 33
click at [549, 11] on span "Sports Wreath Shop" at bounding box center [540, 11] width 47 height 8
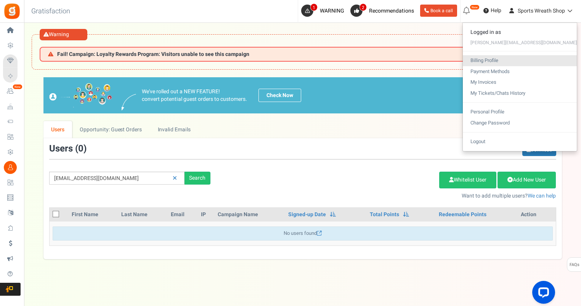
click at [516, 59] on link "Billing Profile" at bounding box center [520, 60] width 114 height 11
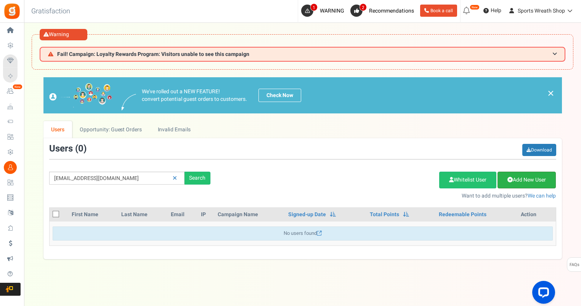
click at [529, 179] on link "Add New User" at bounding box center [526, 180] width 58 height 17
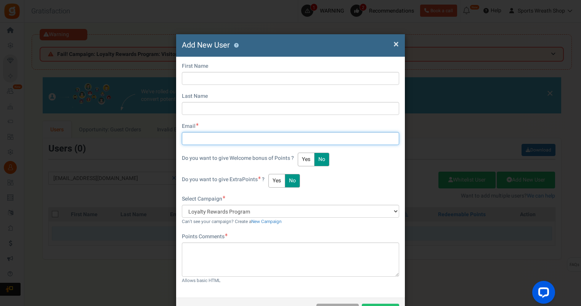
click at [211, 138] on input "text" at bounding box center [290, 138] width 217 height 13
paste input "[EMAIL_ADDRESS][DOMAIN_NAME]"
type input "[EMAIL_ADDRESS][DOMAIN_NAME]"
drag, startPoint x: 262, startPoint y: 139, endPoint x: 168, endPoint y: 144, distance: 93.9
click at [168, 144] on div "× Close Add New User ? First Name Last Name Email [EMAIL_ADDRESS][DOMAIN_NAME] …" at bounding box center [290, 153] width 581 height 306
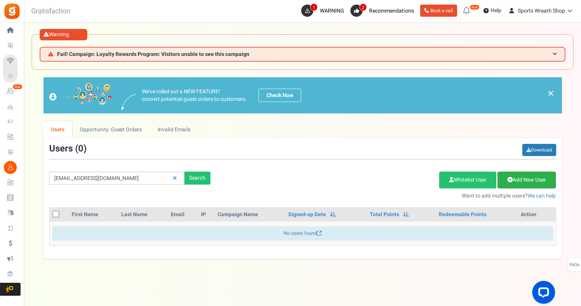
click at [527, 183] on link "Add New User" at bounding box center [526, 180] width 58 height 17
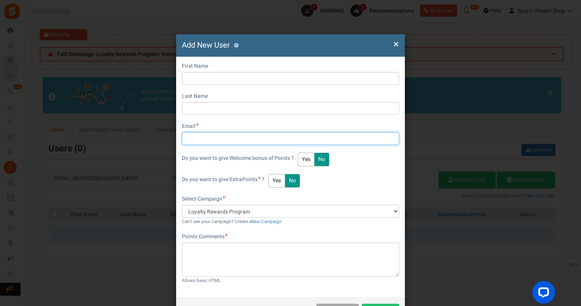
click at [189, 140] on input "text" at bounding box center [290, 138] width 217 height 13
paste input "[EMAIL_ADDRESS][DOMAIN_NAME]"
type input "[EMAIL_ADDRESS][DOMAIN_NAME]"
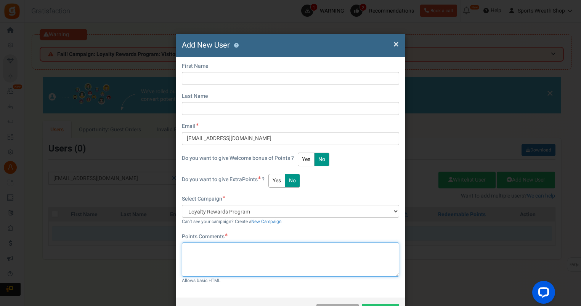
click at [217, 256] on textarea at bounding box center [290, 260] width 217 height 34
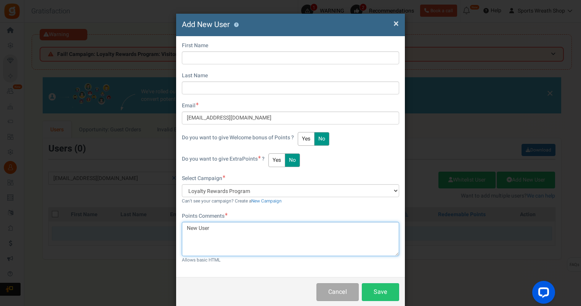
scroll to position [32, 0]
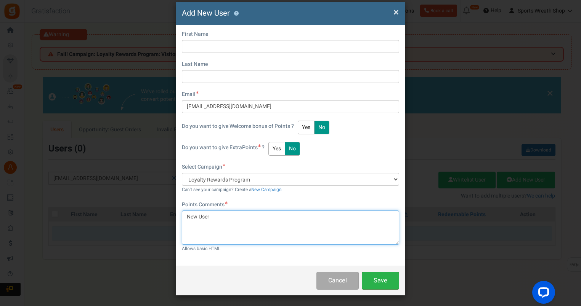
type textarea "New User"
click at [377, 279] on button "Save" at bounding box center [380, 281] width 37 height 18
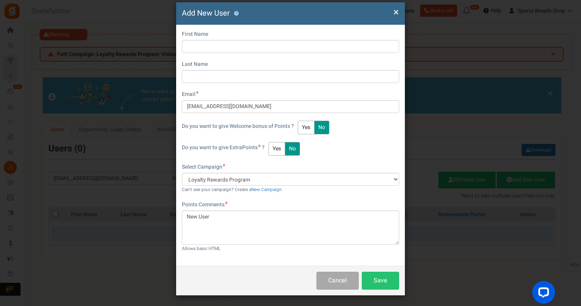
click at [462, 104] on div "× Close Add New User ? Something went wrong, Please contact [EMAIL_ADDRESS][DOM…" at bounding box center [290, 153] width 581 height 306
